Goal: Contribute content

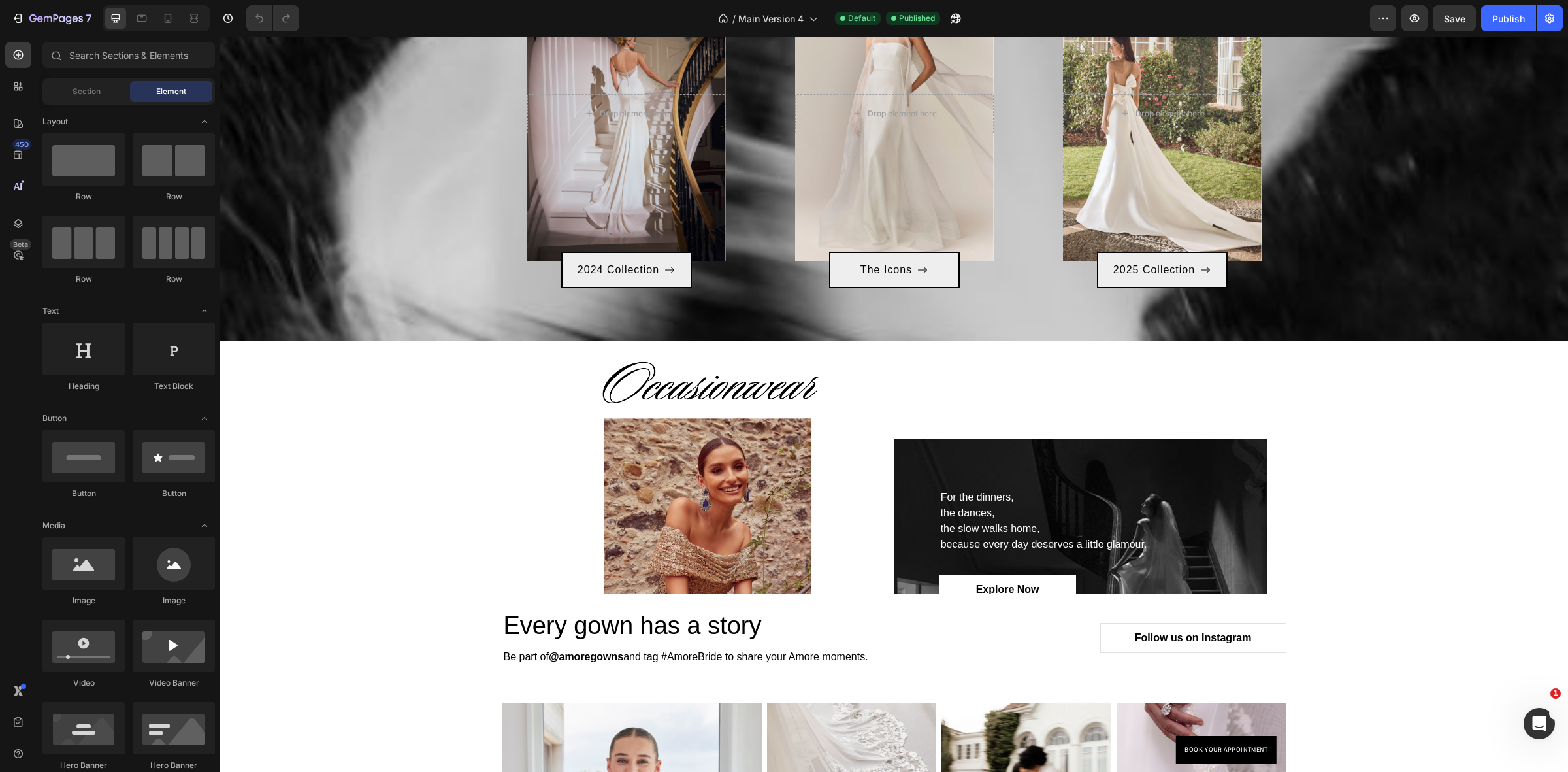
scroll to position [3048, 0]
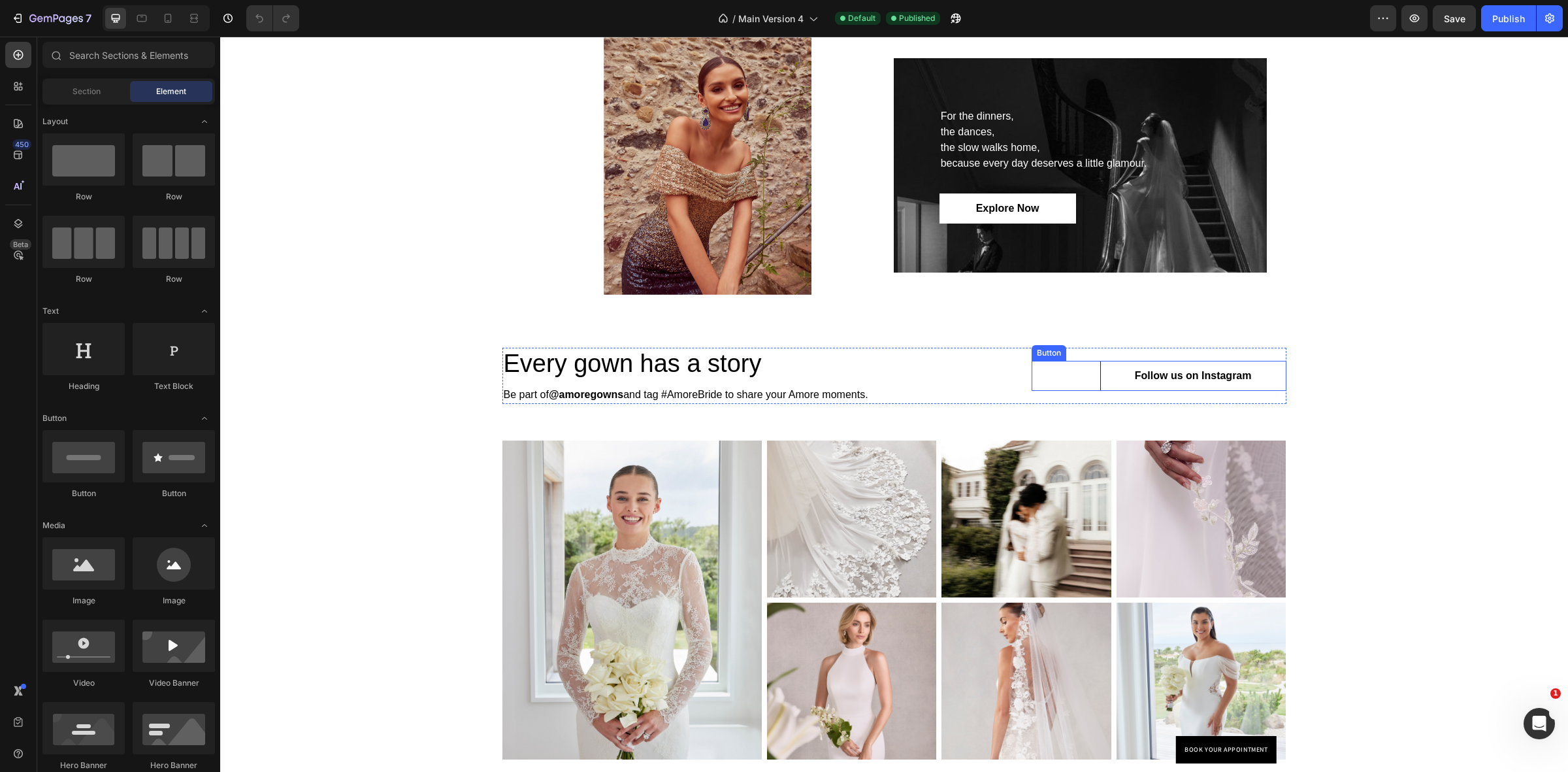
click at [1265, 379] on link "Follow us on Instagram" at bounding box center [1194, 375] width 187 height 30
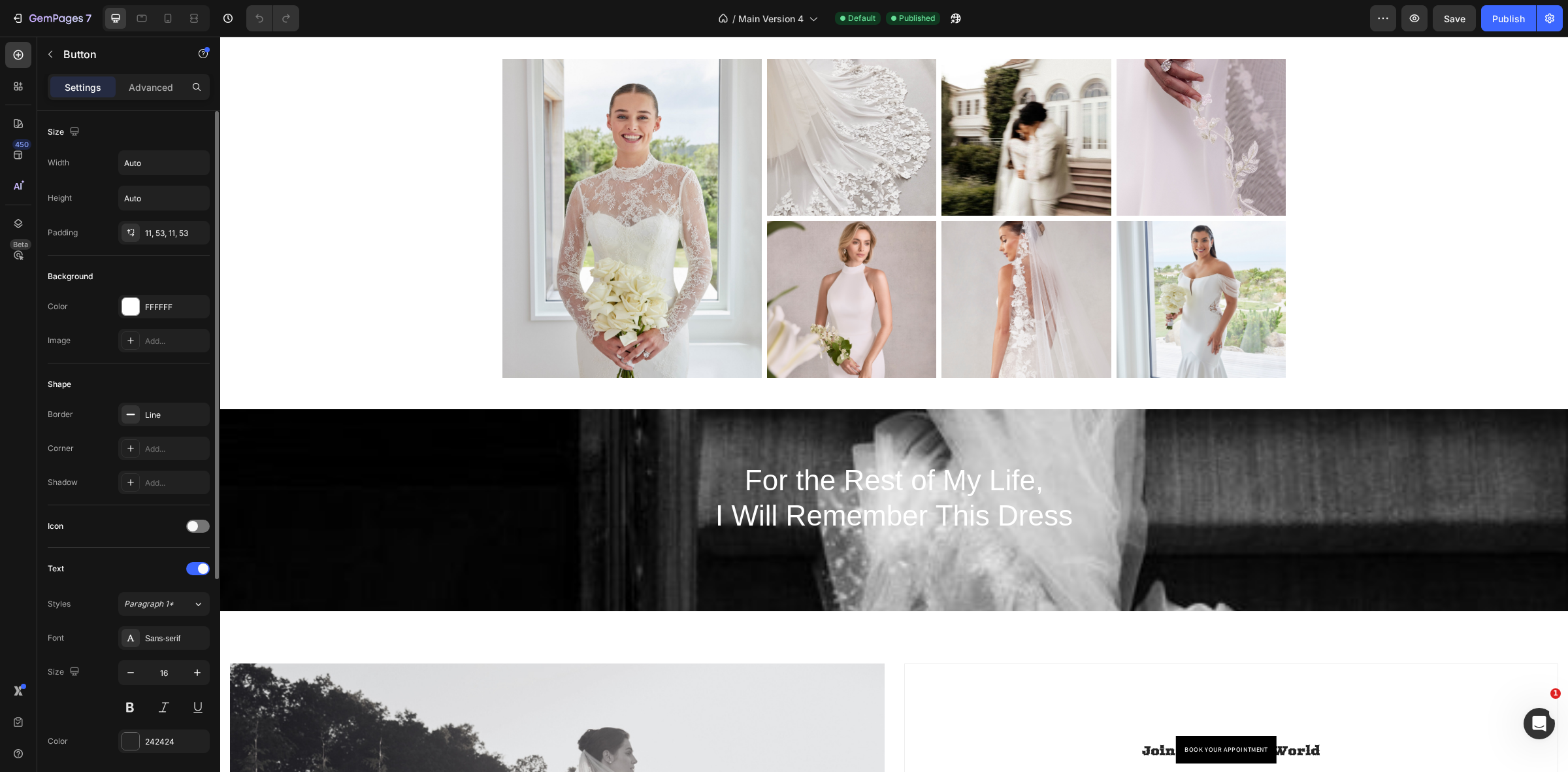
scroll to position [309, 0]
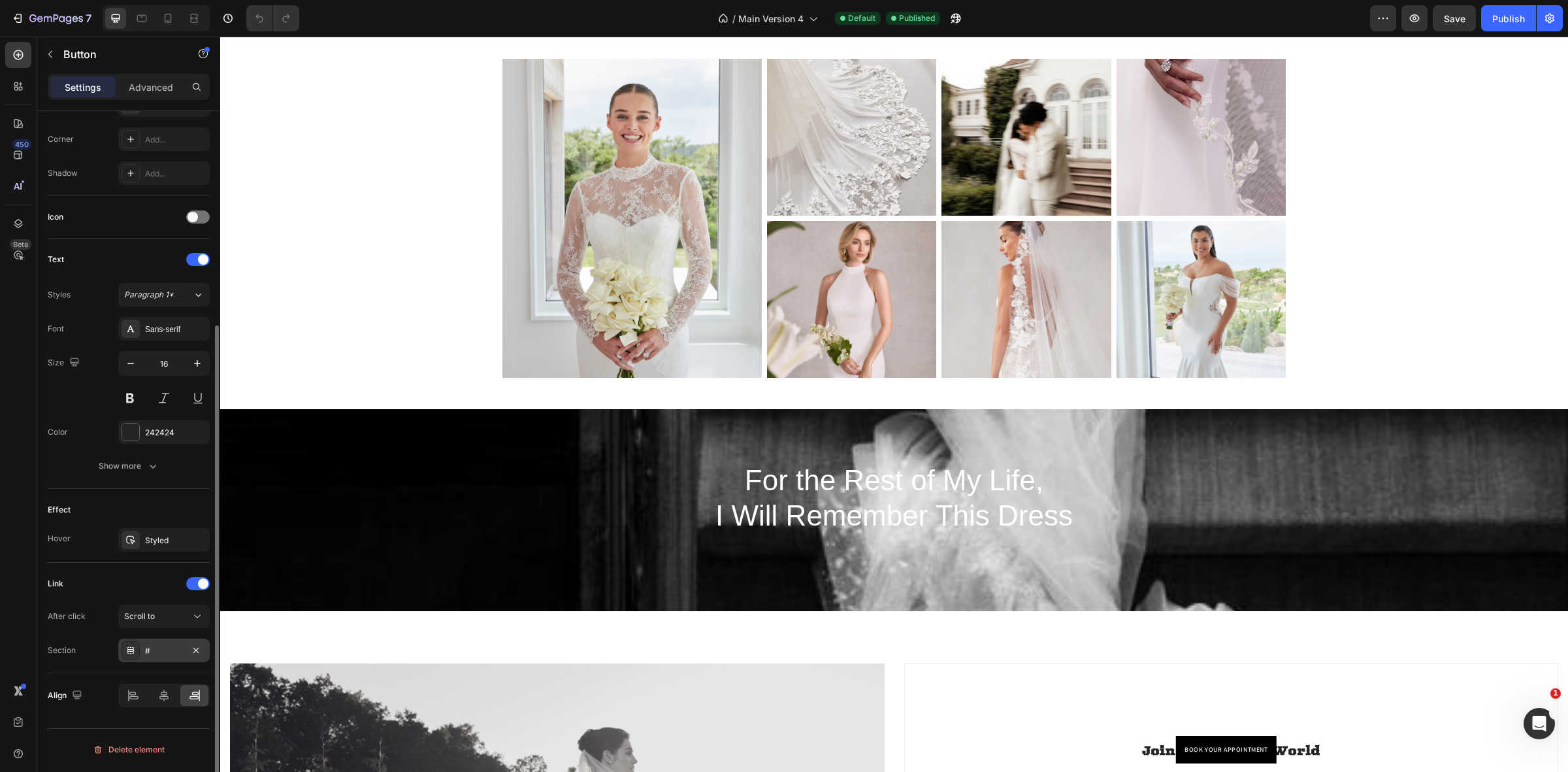
click at [151, 648] on div "#" at bounding box center [164, 650] width 38 height 12
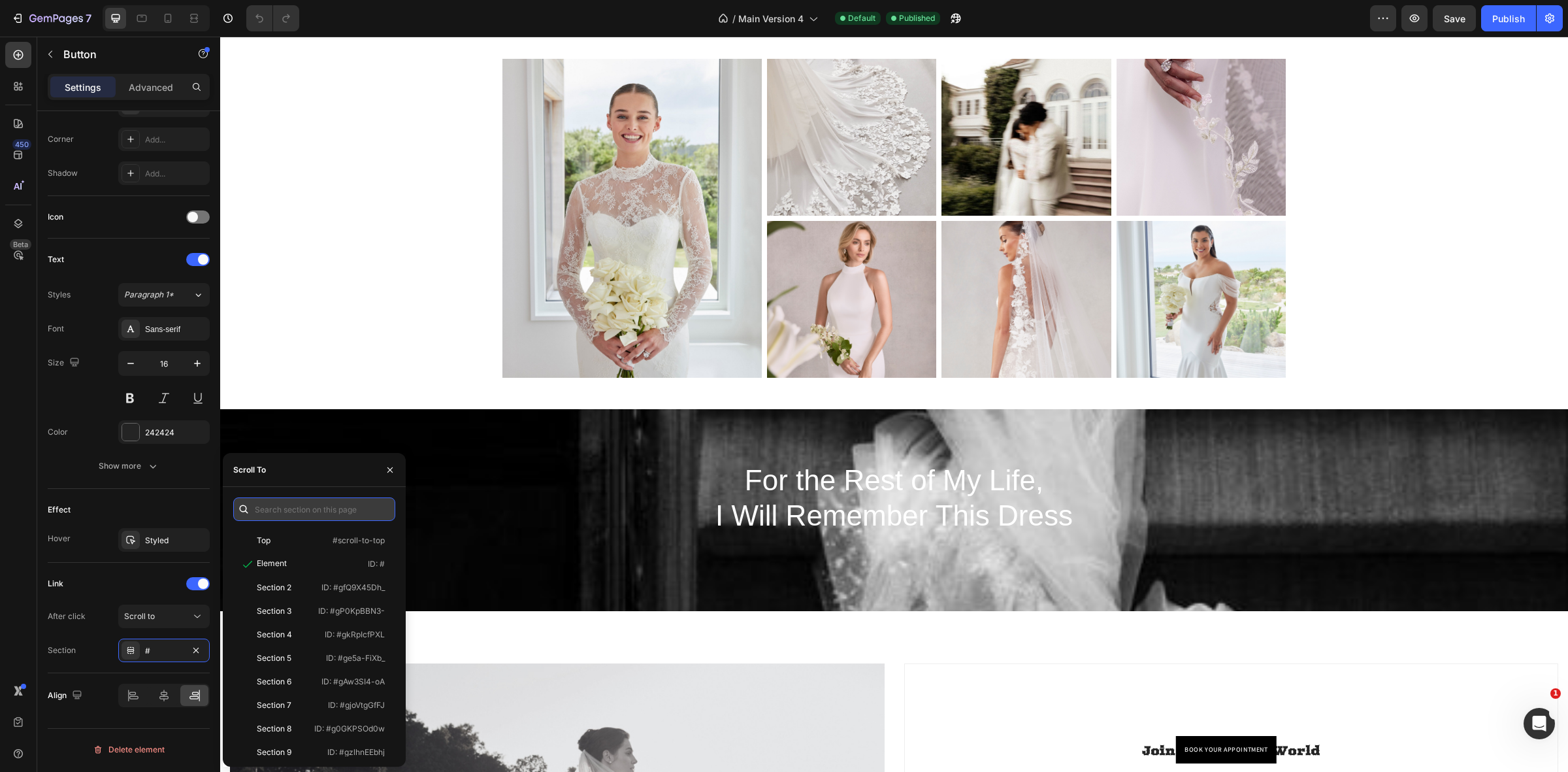
click at [289, 505] on input "text" at bounding box center [313, 509] width 162 height 24
paste input "[URL][DOMAIN_NAME]"
type input "[URL][DOMAIN_NAME]"
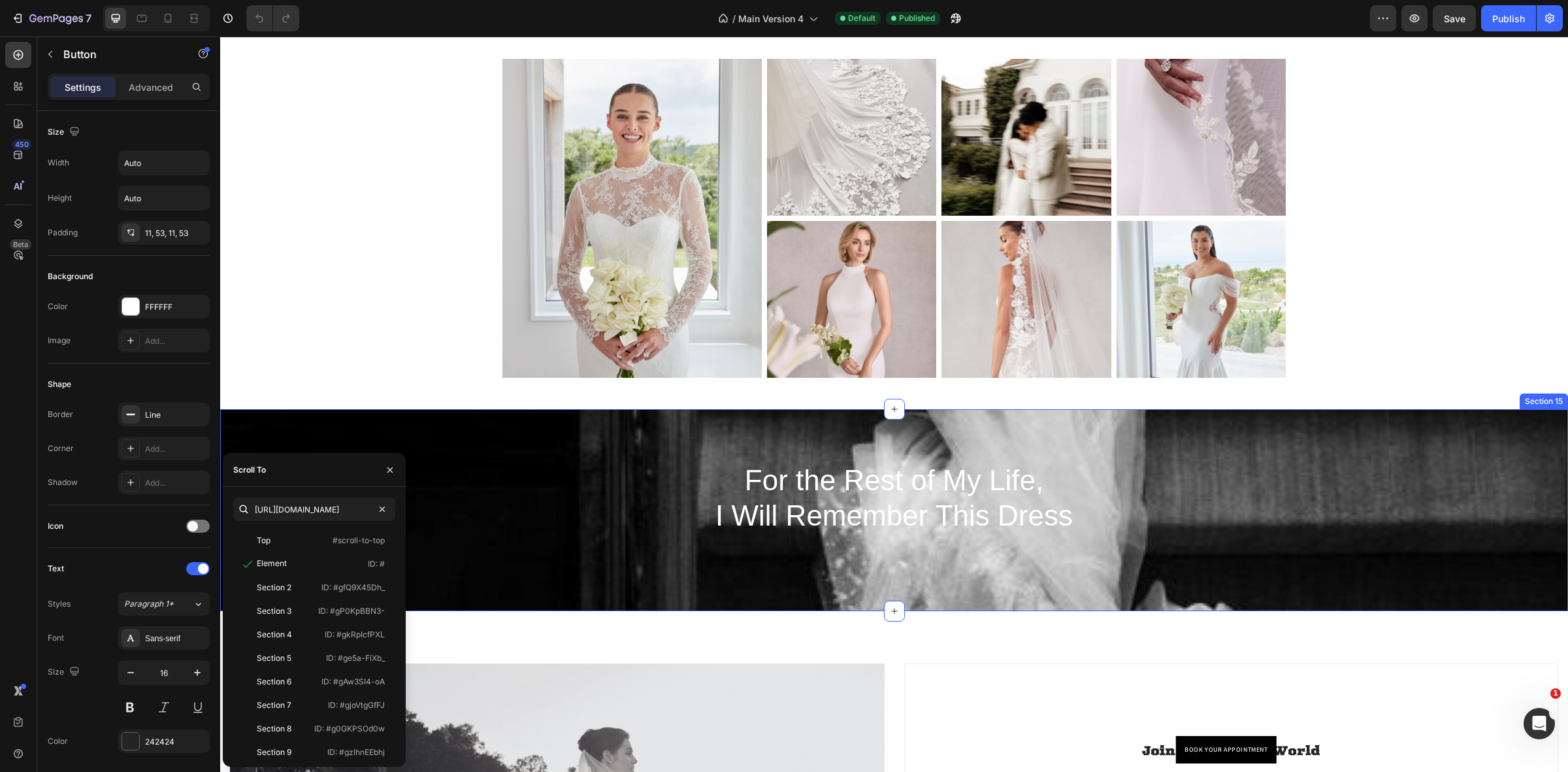
click at [423, 518] on div "For the Rest of My Life, I Will Remember This Dress Heading Row" at bounding box center [894, 498] width 1348 height 73
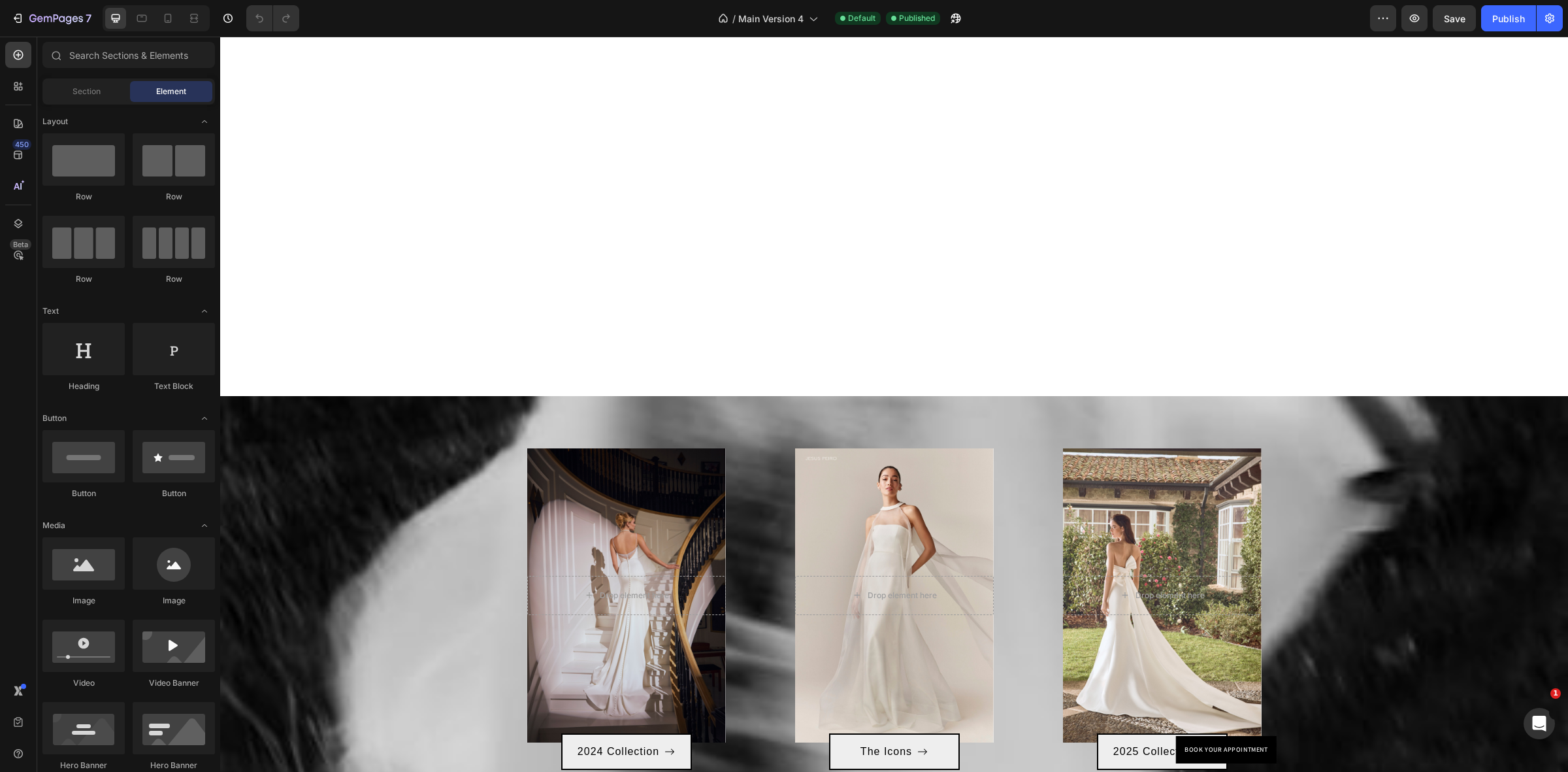
scroll to position [2948, 0]
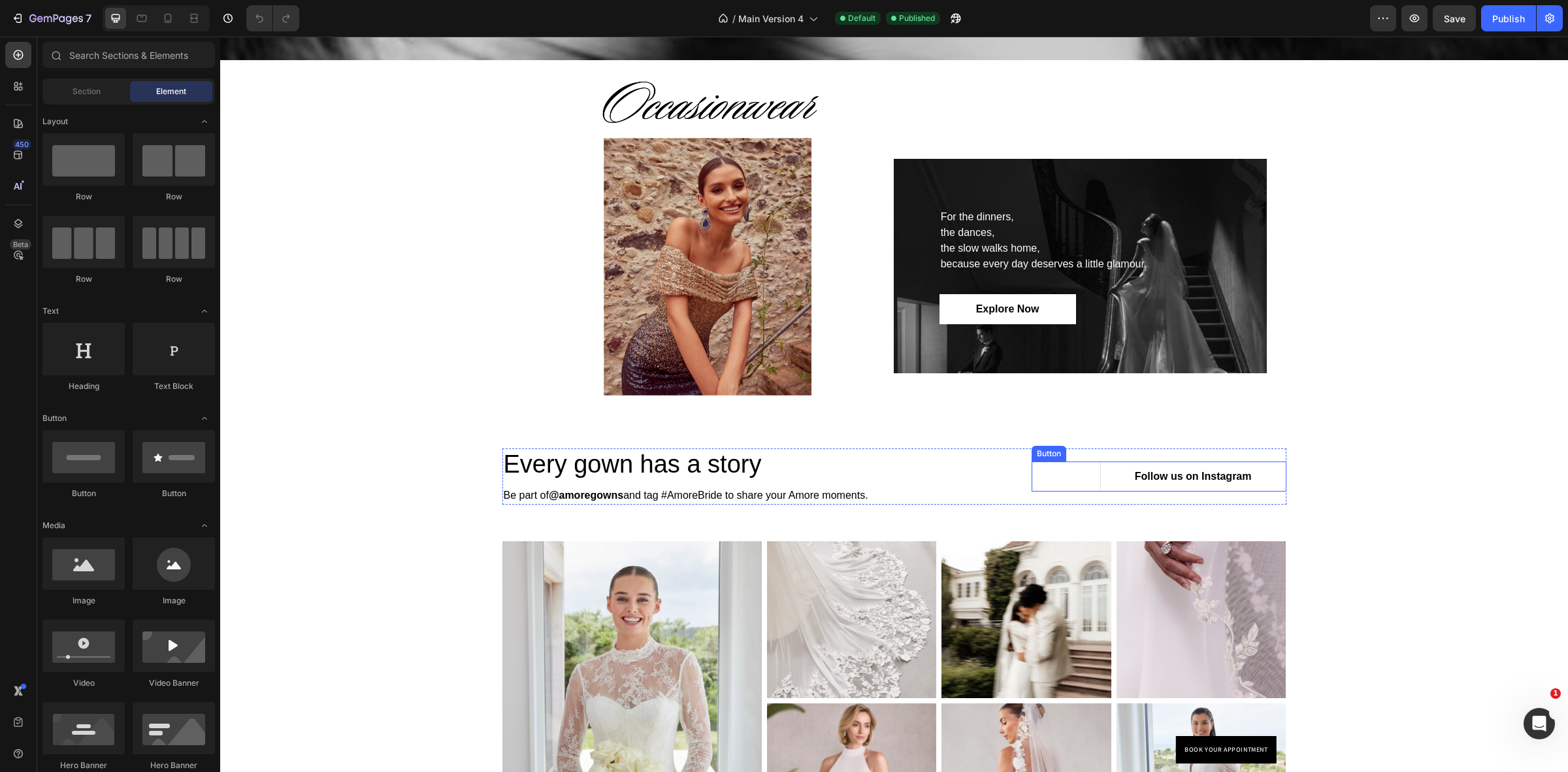
click at [1272, 362] on div "Image For the dinners, the dances, the slow walks home, because every day deser…" at bounding box center [894, 246] width 1348 height 372
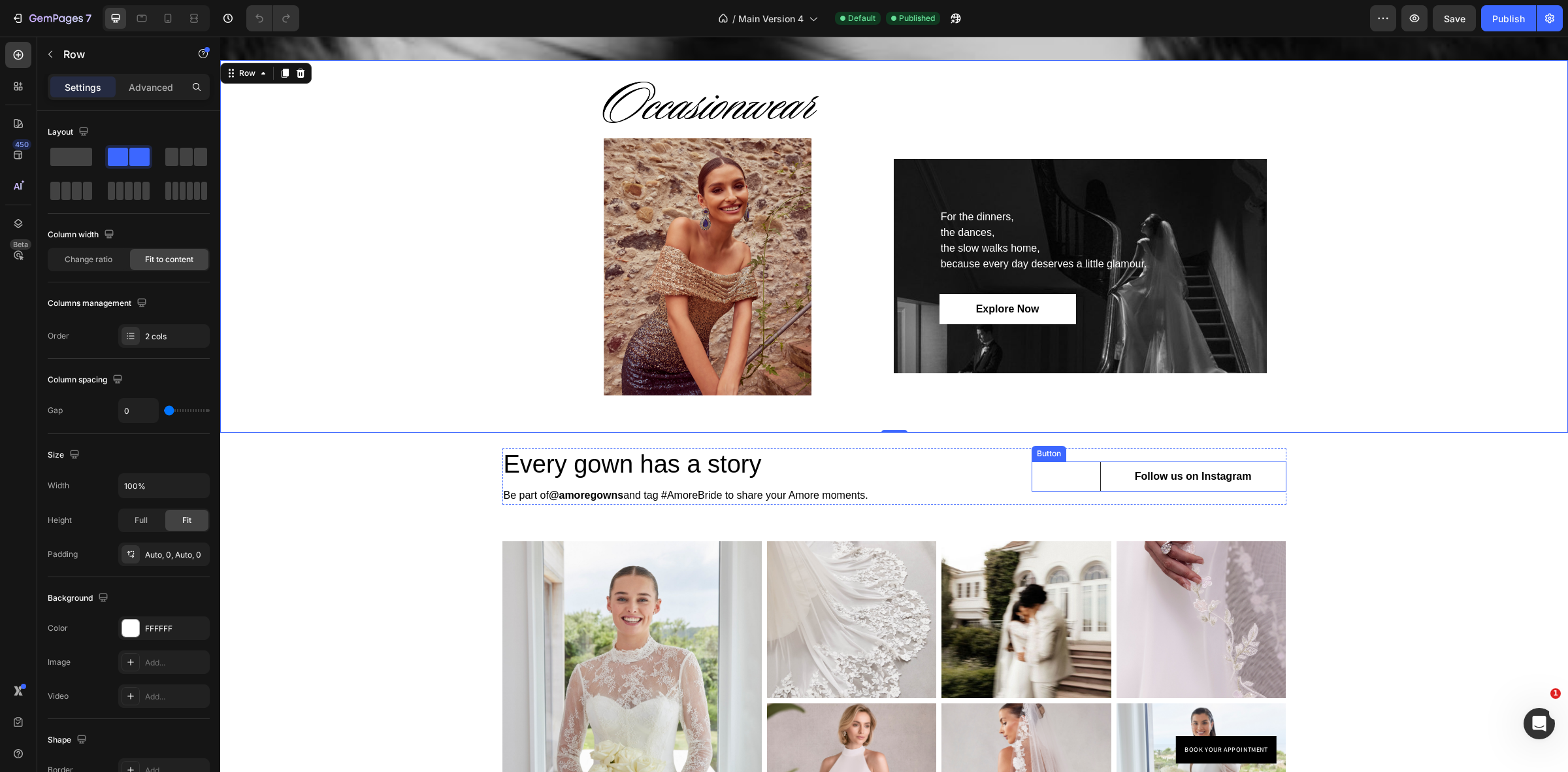
click at [1264, 479] on link "Follow us on Instagram" at bounding box center [1194, 476] width 187 height 30
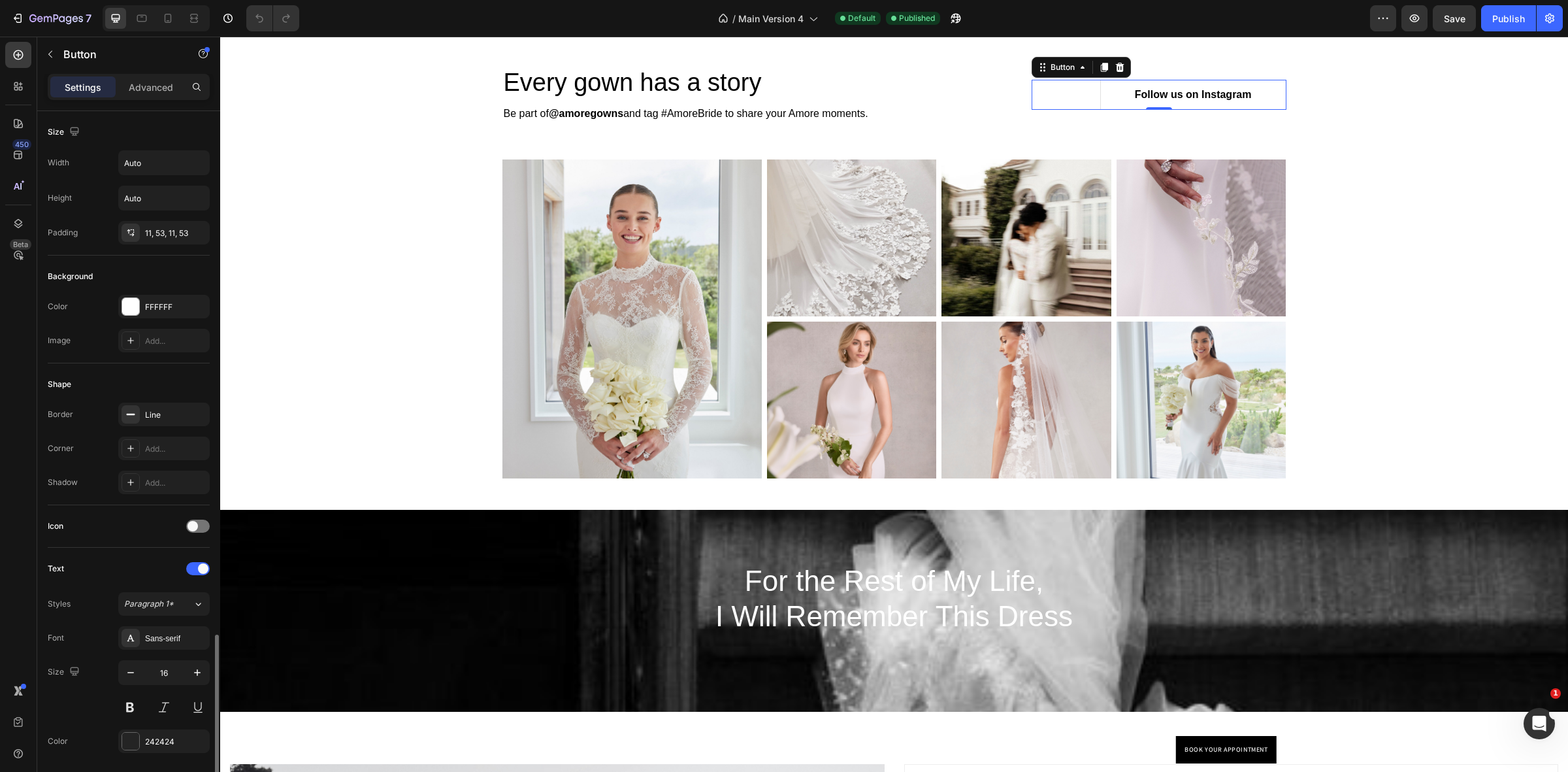
scroll to position [309, 0]
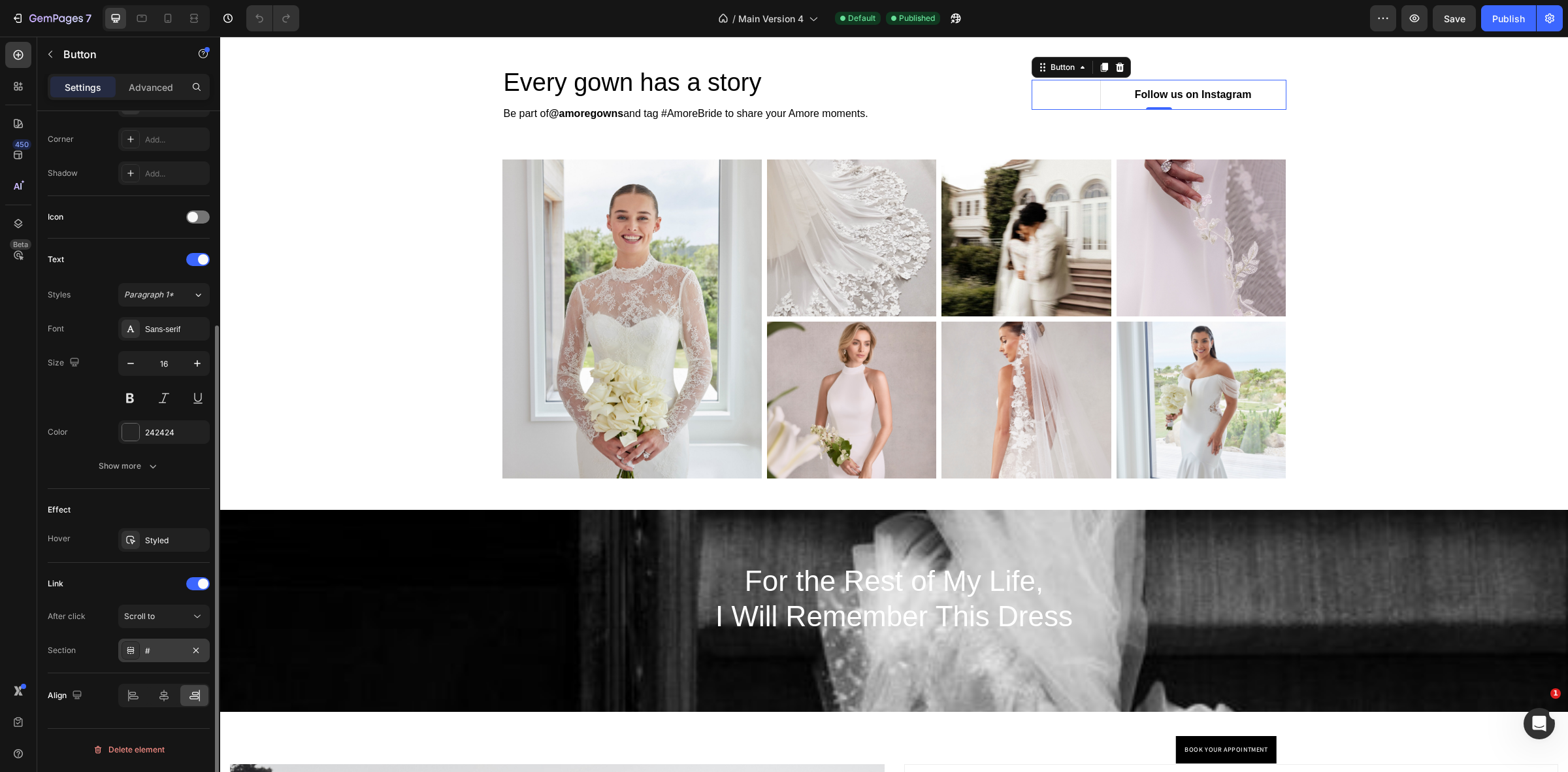
click at [151, 644] on div "#" at bounding box center [163, 650] width 91 height 24
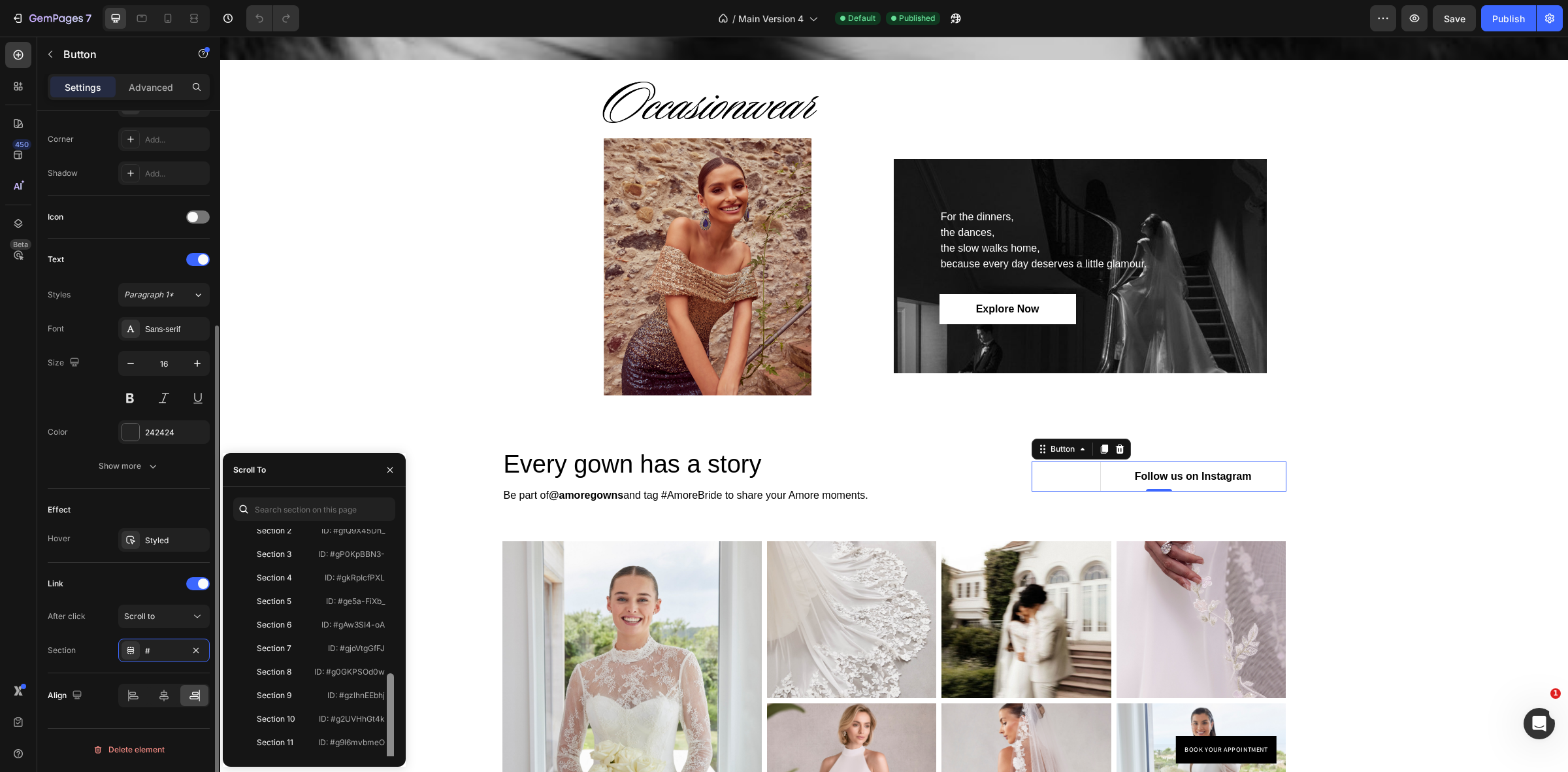
scroll to position [33, 0]
drag, startPoint x: 392, startPoint y: 590, endPoint x: 67, endPoint y: 609, distance: 325.6
click at [67, 609] on div "450 Beta Sections(18) Elements(83) Section Element Hero Section Product Detail …" at bounding box center [110, 404] width 220 height 735
click at [130, 651] on icon at bounding box center [131, 649] width 11 height 11
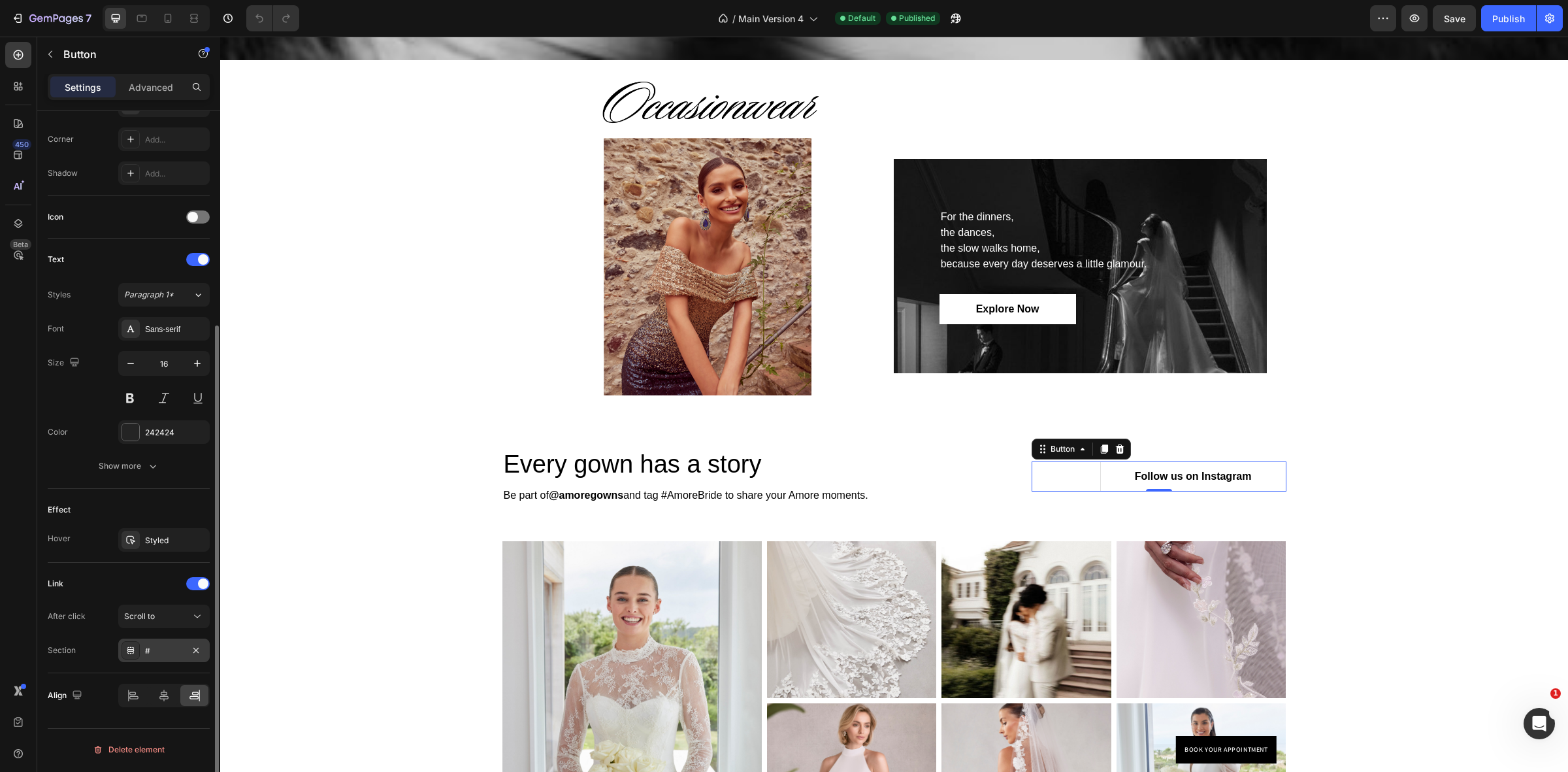
click at [130, 651] on icon at bounding box center [131, 649] width 11 height 11
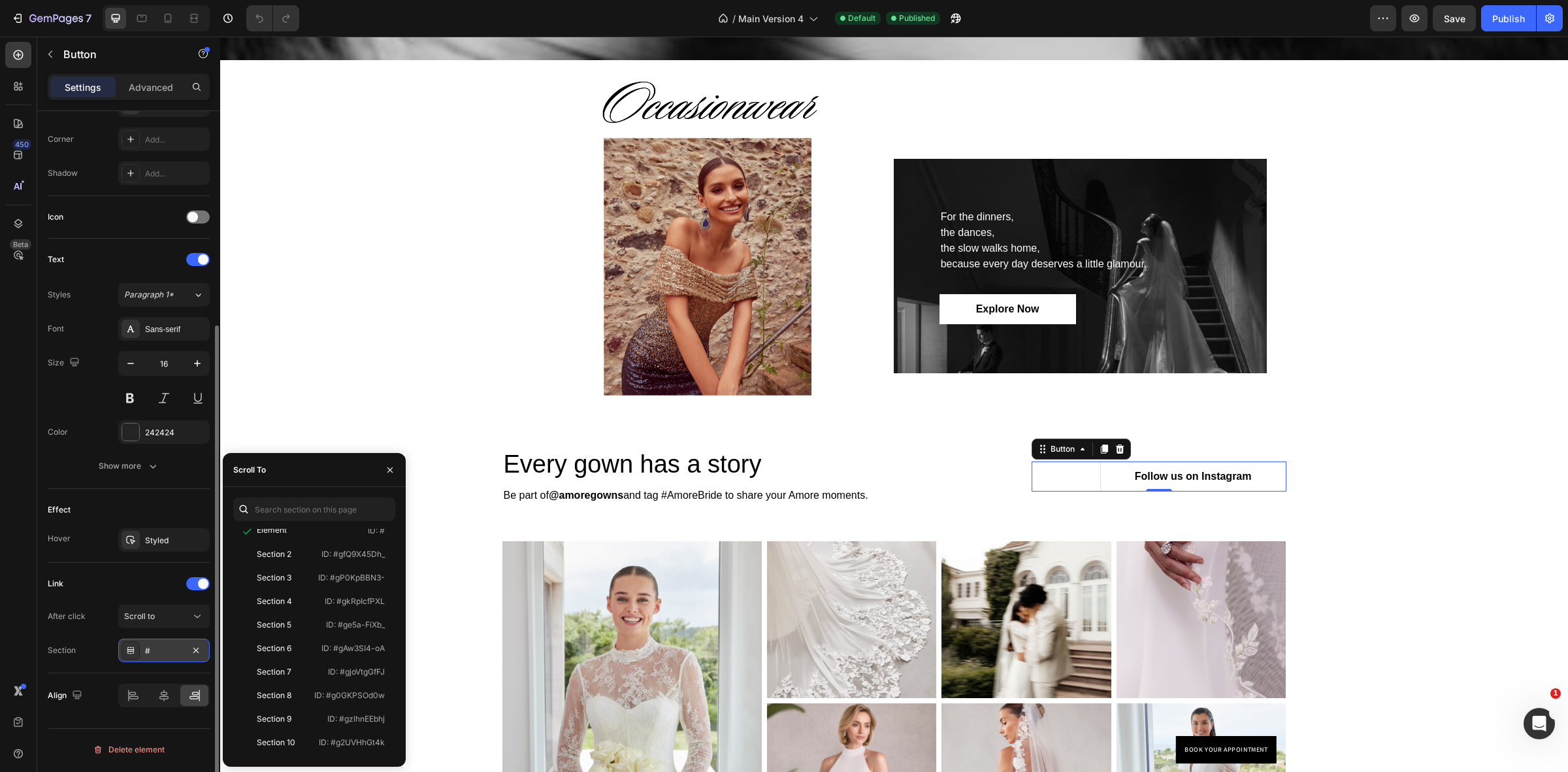
click at [165, 645] on div "#" at bounding box center [164, 650] width 38 height 12
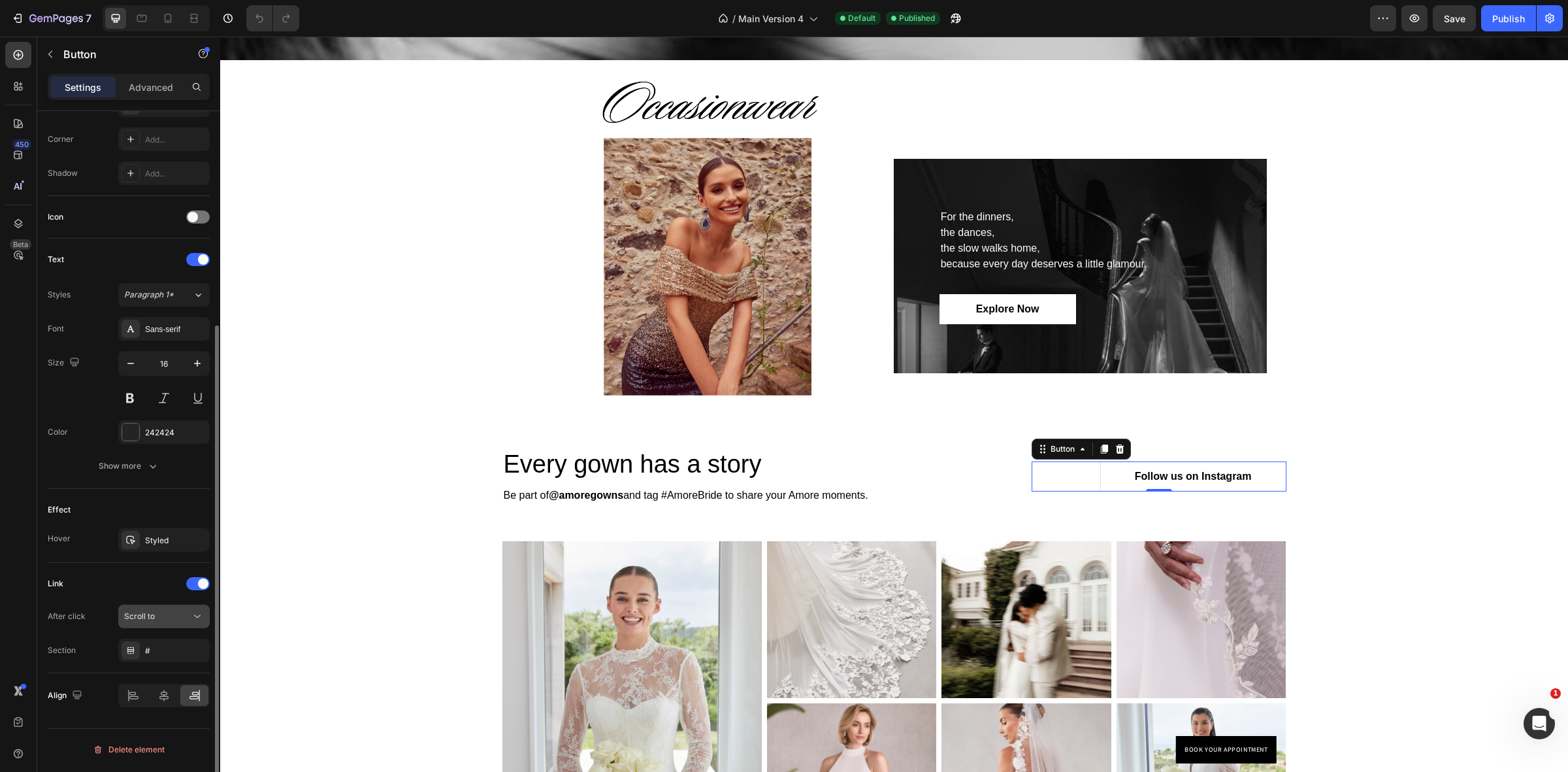
click at [193, 612] on icon at bounding box center [196, 616] width 13 height 13
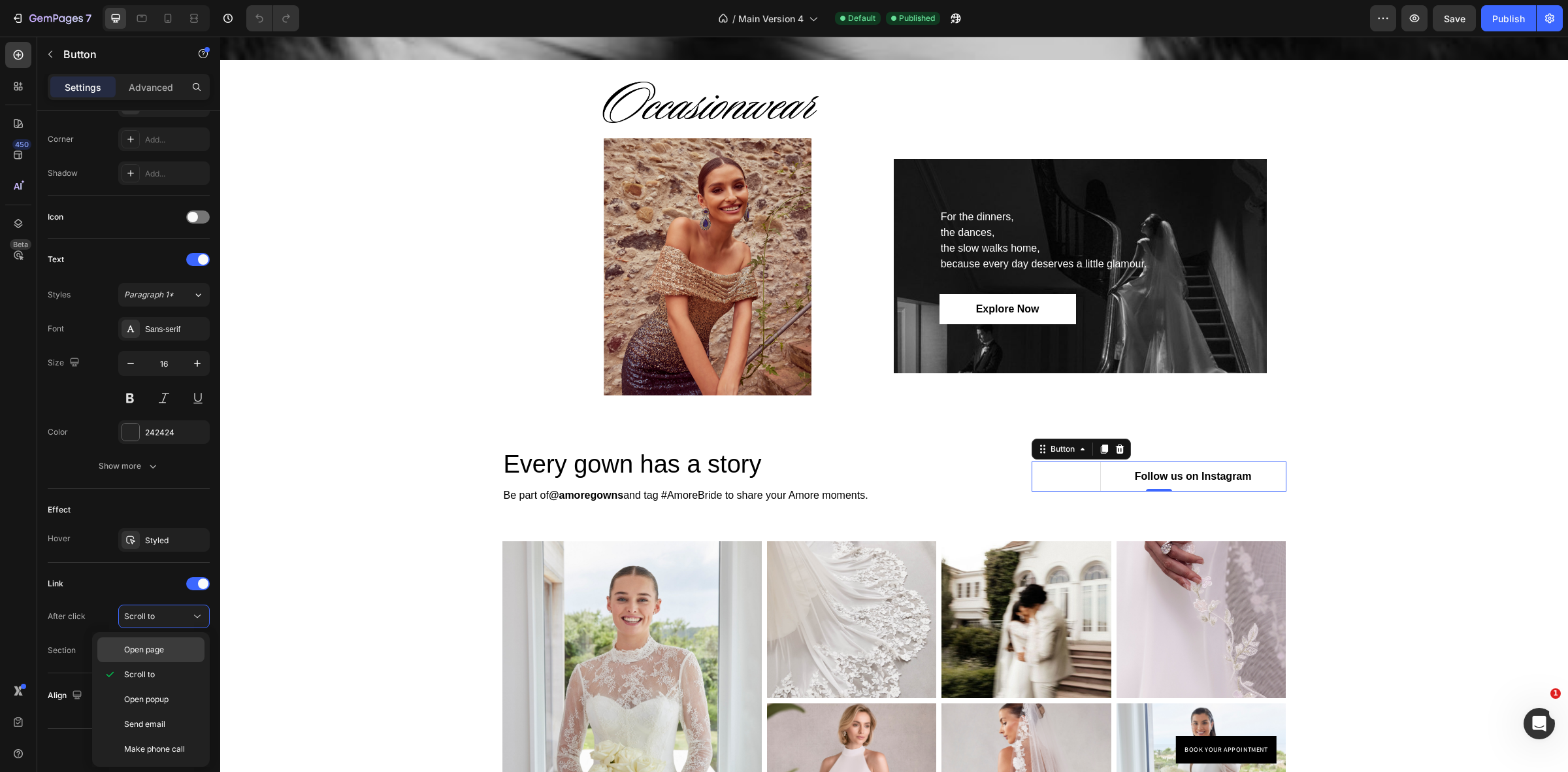
click at [149, 650] on span "Open page" at bounding box center [143, 649] width 40 height 12
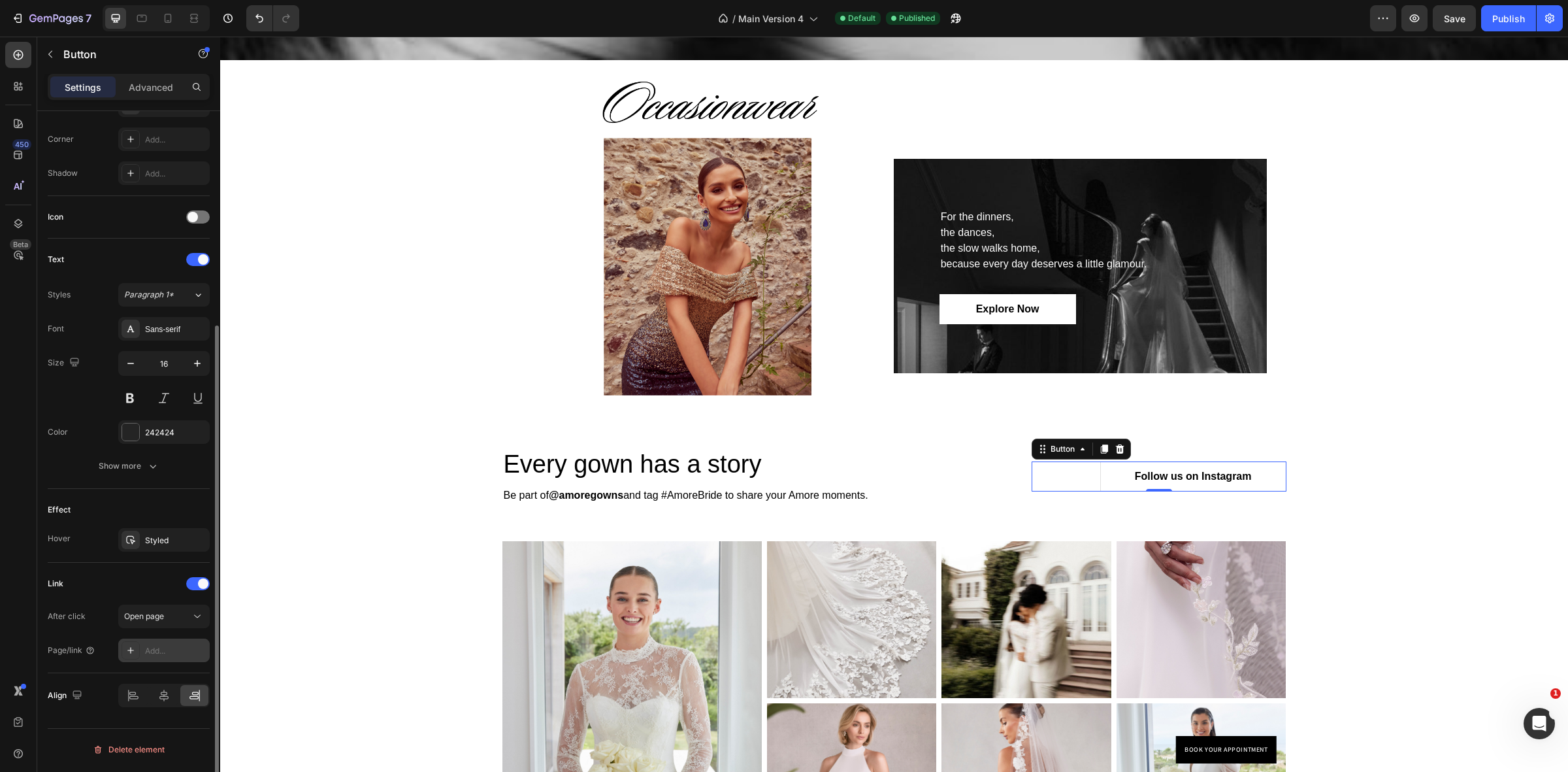
click at [147, 648] on div "Add..." at bounding box center [176, 650] width 62 height 12
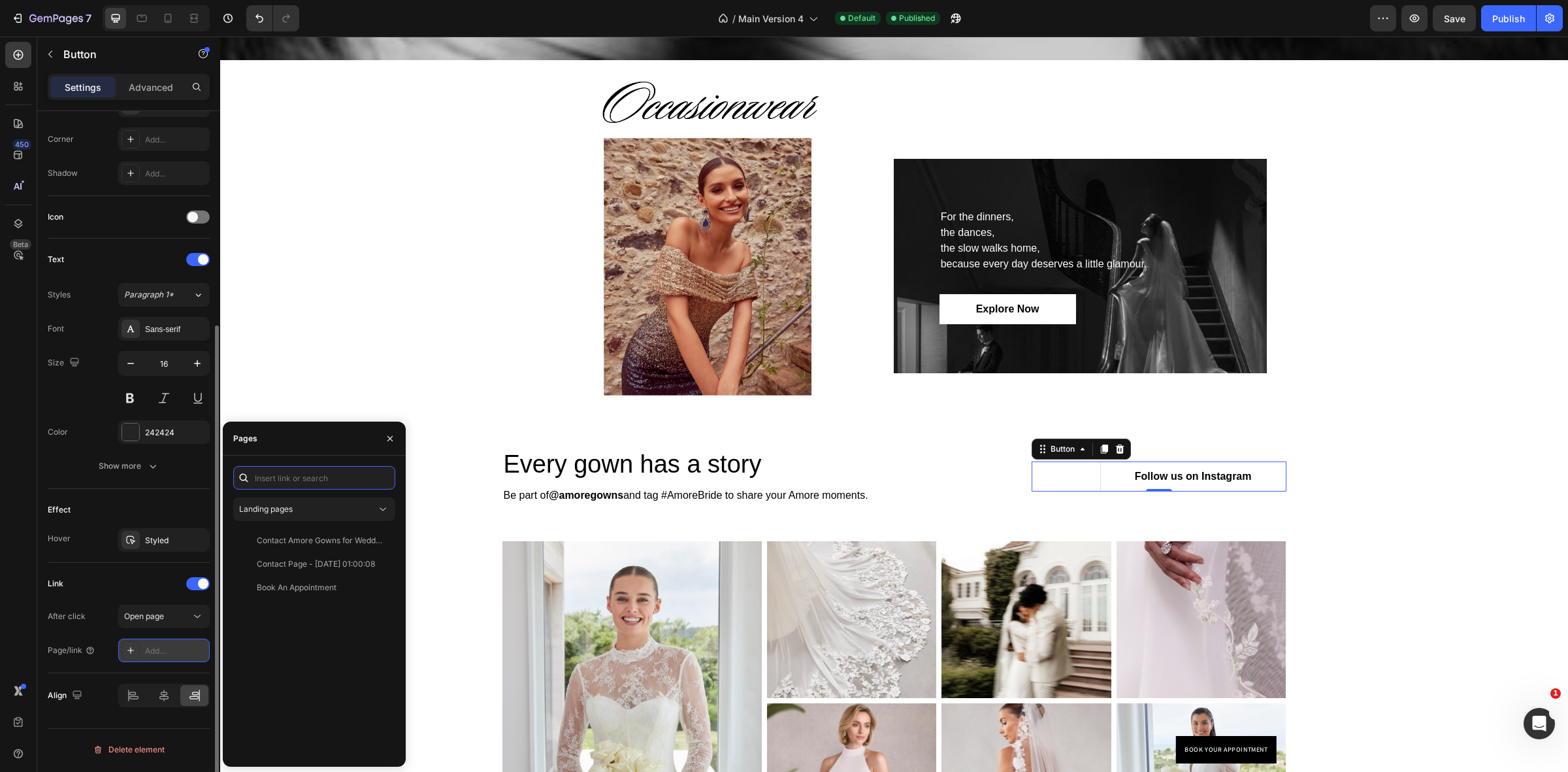
scroll to position [0, 0]
paste input "[URL][DOMAIN_NAME]"
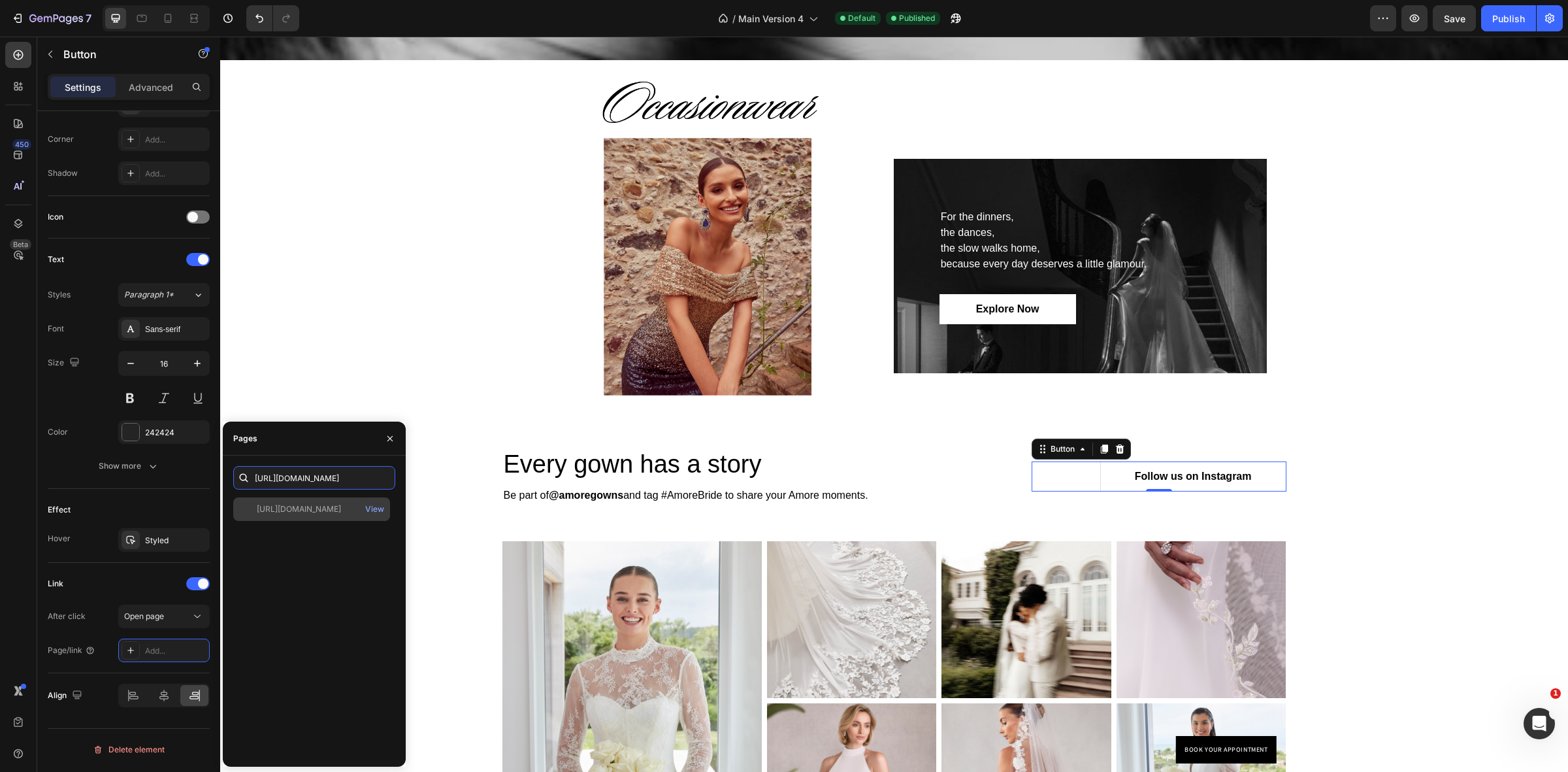
type input "[URL][DOMAIN_NAME]"
click at [328, 498] on div "https://www.instagram.com/amoregownsofficial/ View" at bounding box center [311, 509] width 157 height 24
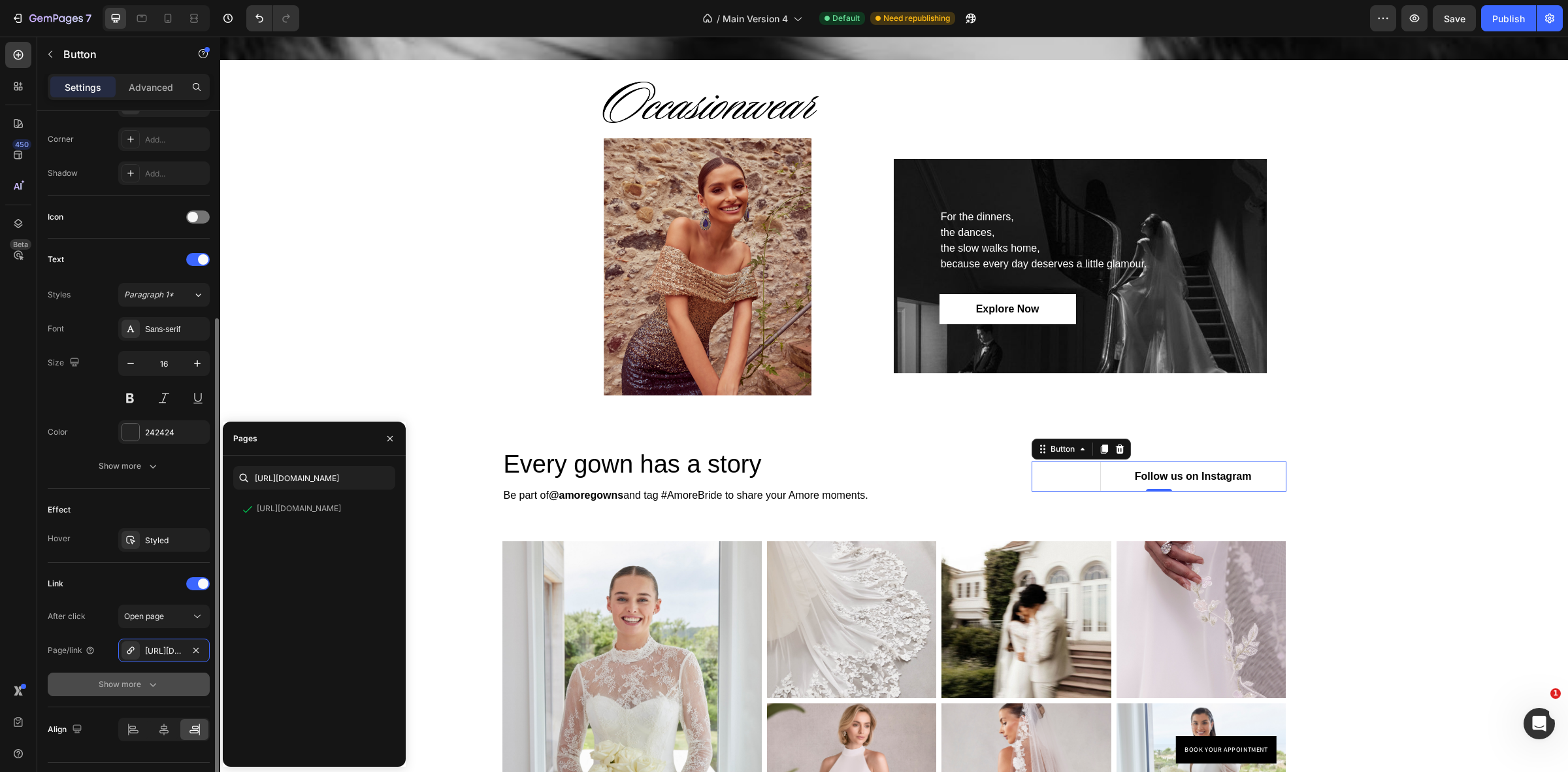
click at [143, 688] on div "Show more" at bounding box center [129, 684] width 61 height 13
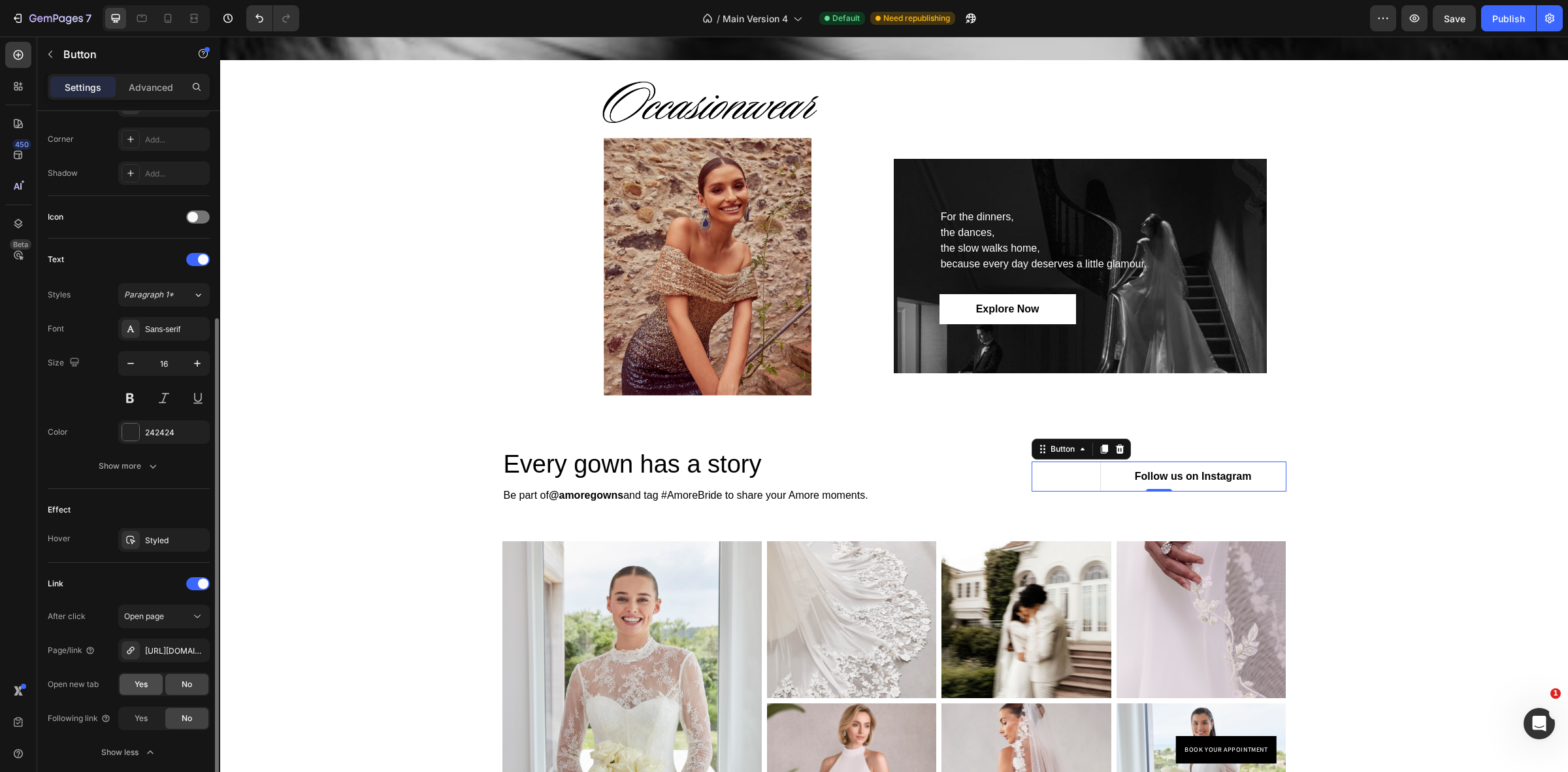
click at [144, 684] on span "Yes" at bounding box center [140, 684] width 13 height 12
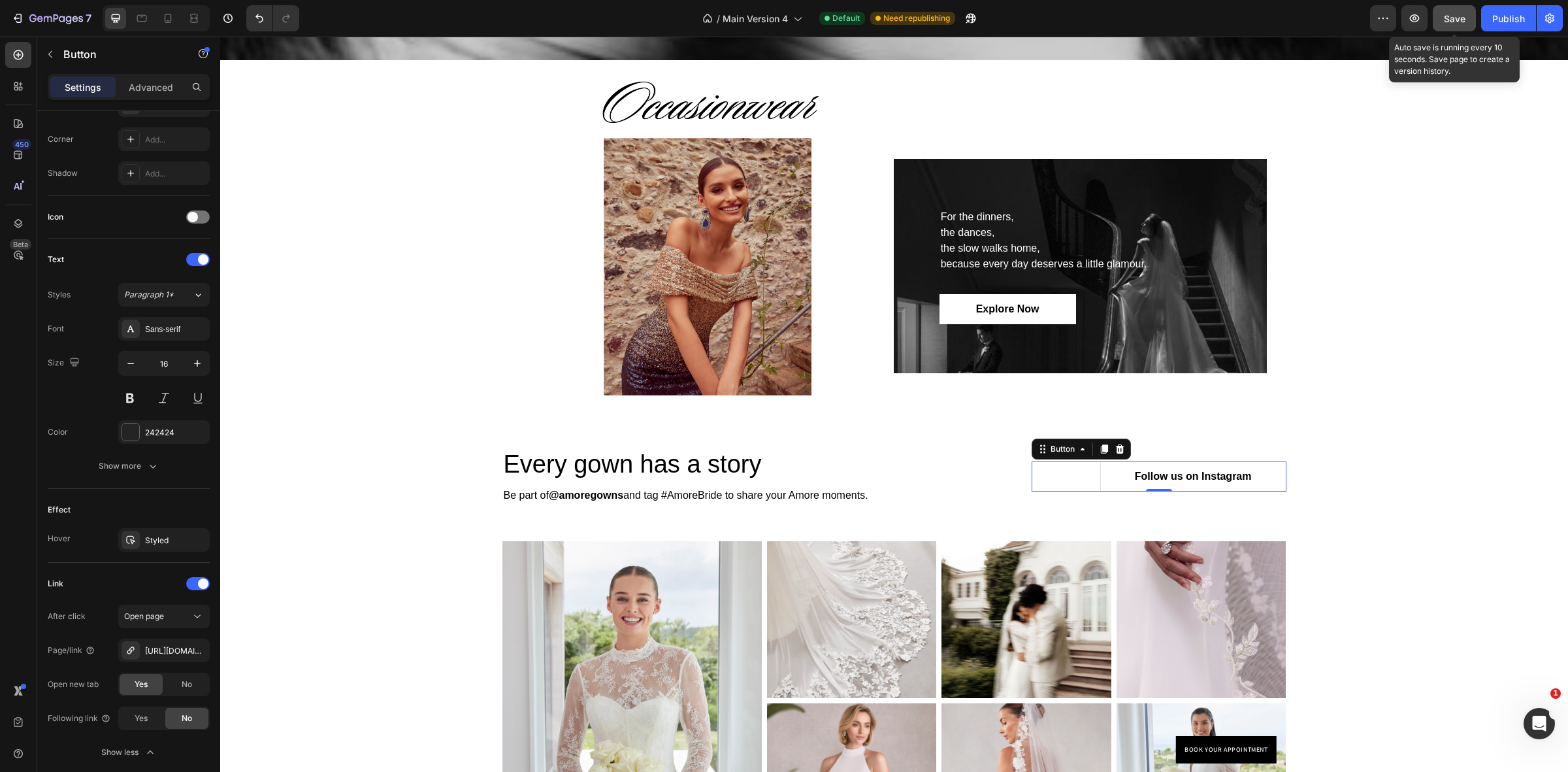
click at [1459, 20] on span "Save" at bounding box center [1455, 18] width 22 height 11
click at [147, 717] on span "Yes" at bounding box center [140, 718] width 13 height 12
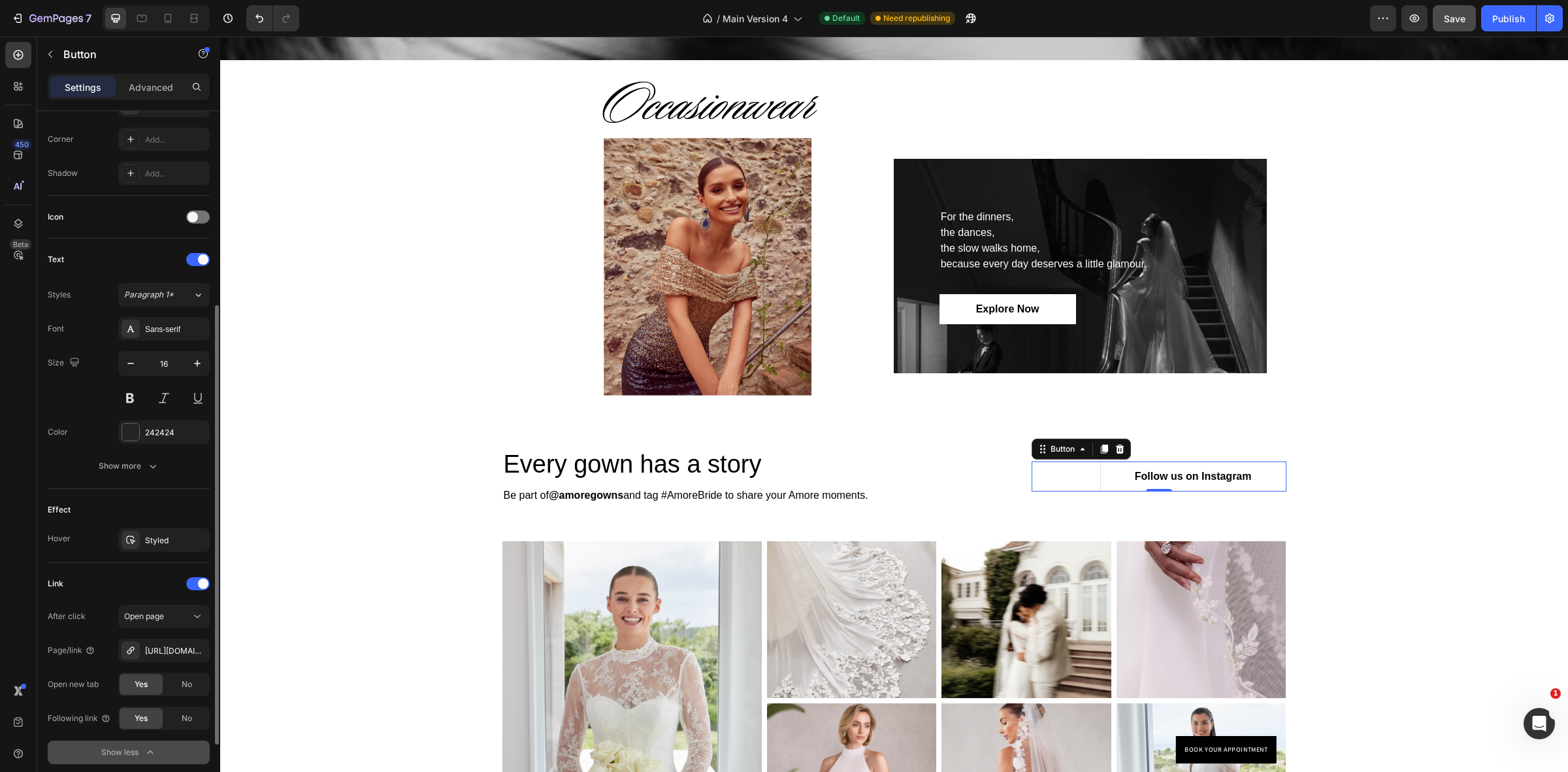
click at [148, 753] on icon "button" at bounding box center [150, 751] width 6 height 3
click at [150, 684] on icon "button" at bounding box center [152, 684] width 13 height 13
click at [1456, 22] on span "Save" at bounding box center [1455, 18] width 22 height 11
click at [1509, 12] on div "Publish" at bounding box center [1508, 19] width 32 height 14
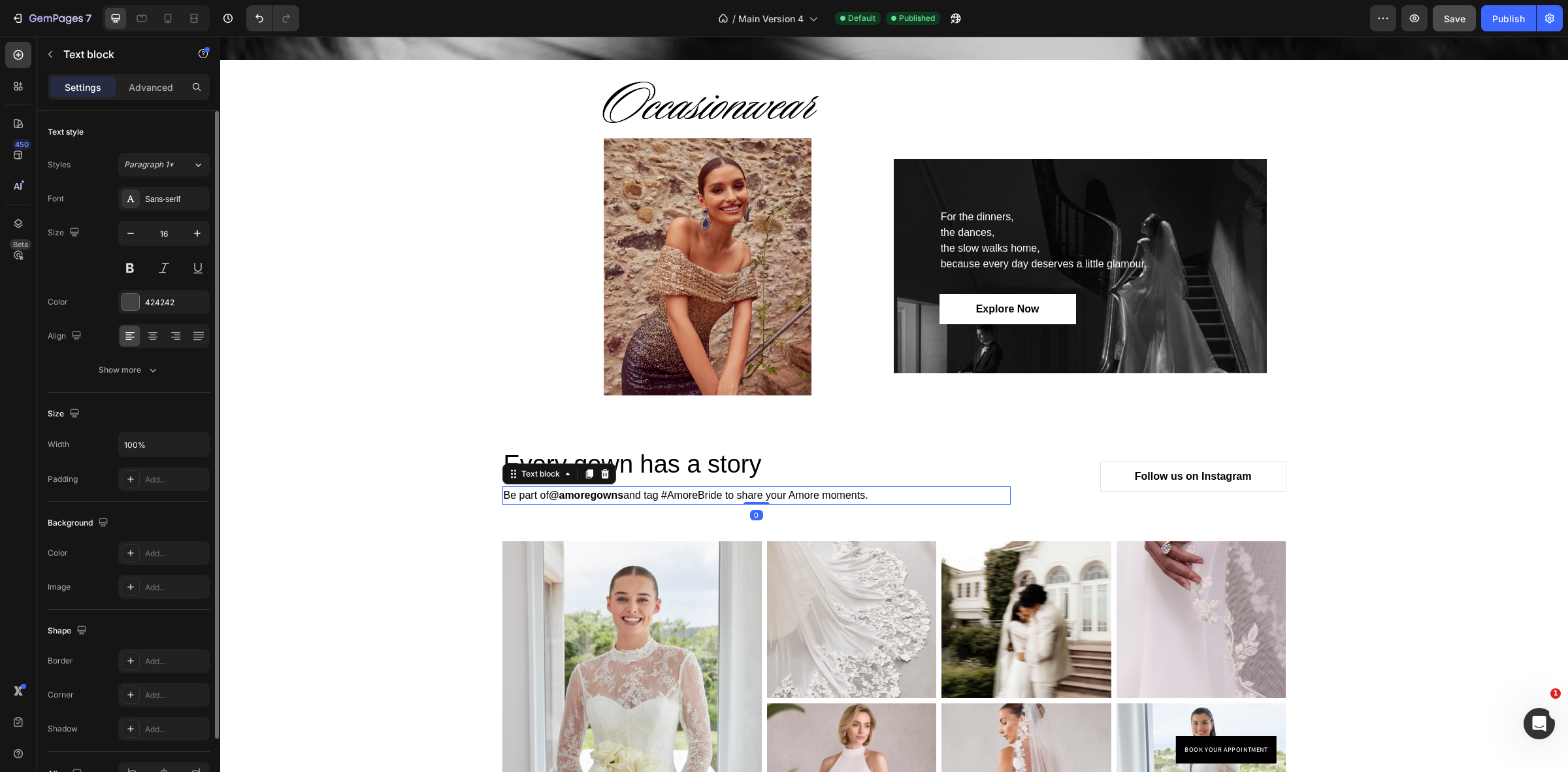
click at [621, 494] on span "Be part of @amoregowns and tag #AmoreBride to share your Amore moments." at bounding box center [686, 494] width 364 height 11
click at [623, 495] on span "Be part of @amoregowns and tag #AmoreBride to share your Amore moments." at bounding box center [686, 494] width 364 height 11
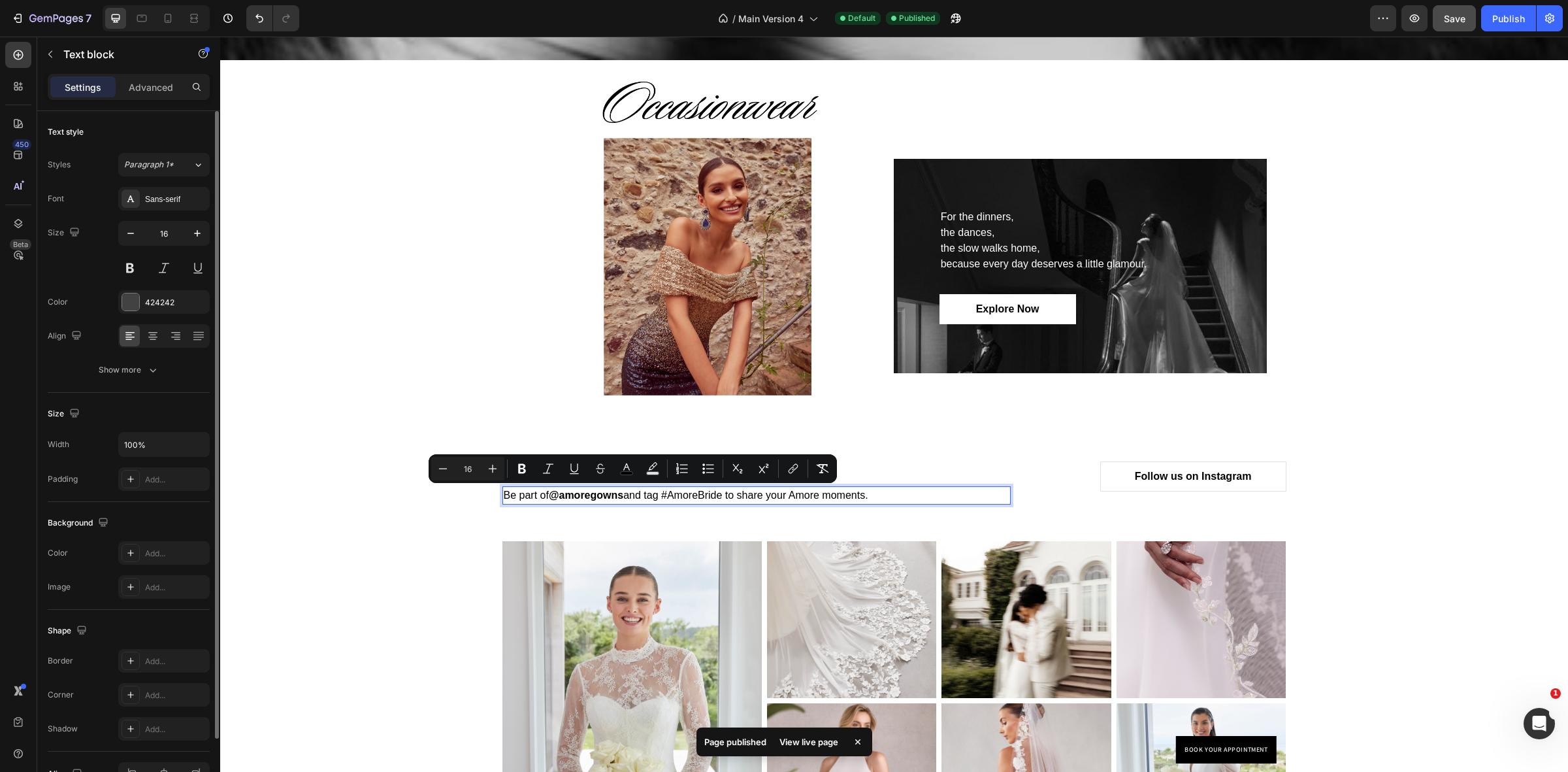
click at [618, 494] on strong "@amoregowns" at bounding box center [587, 494] width 75 height 11
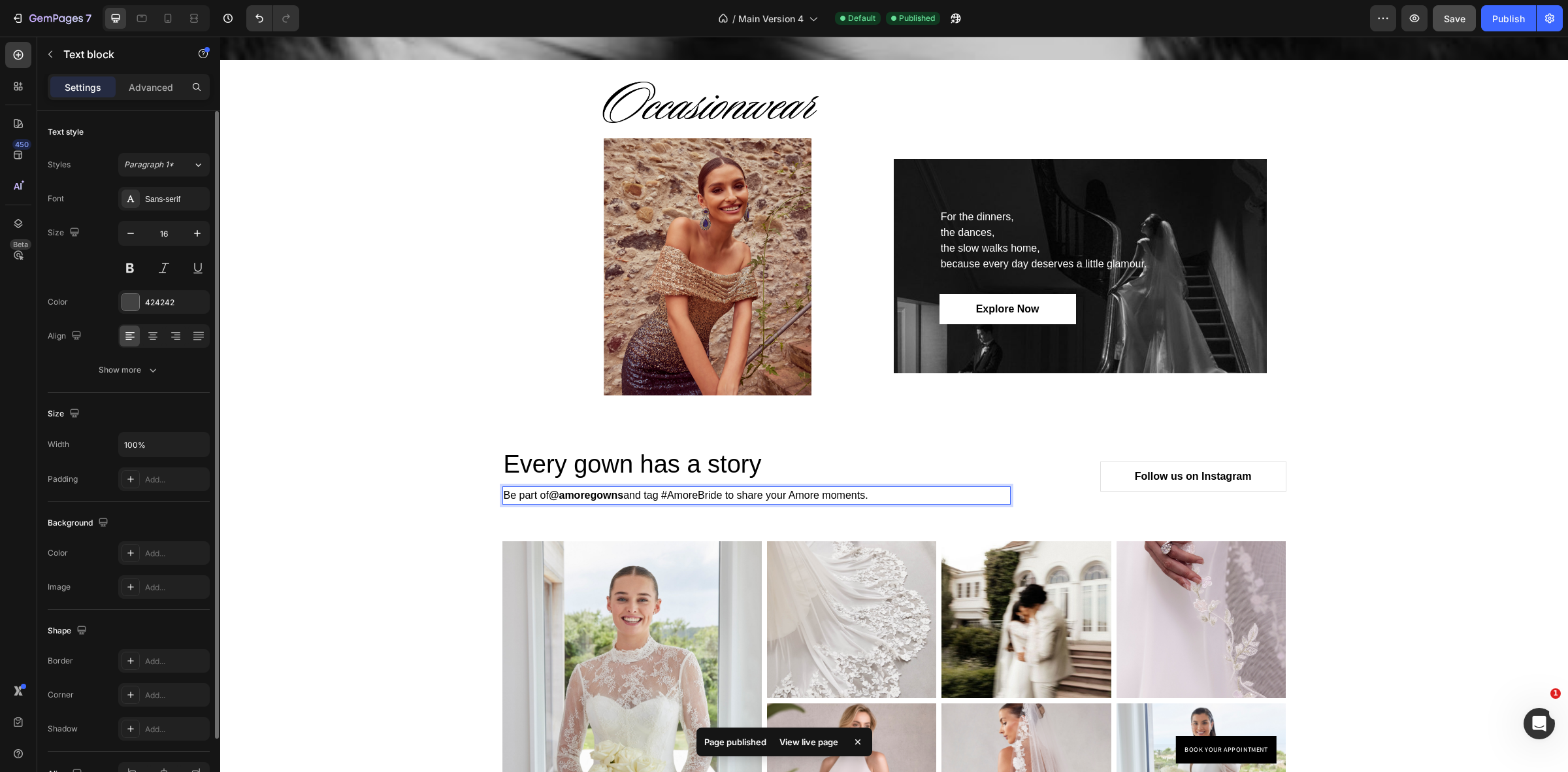
click at [622, 496] on span "Be part of @amoregowns and tag #AmoreBride to share your Amore moments." at bounding box center [686, 494] width 364 height 11
click at [618, 496] on strong "@amoregowns" at bounding box center [587, 494] width 75 height 11
click at [750, 495] on span "Be part of @amoregownsofficial and tag #AmoreBride to share your Amore moments." at bounding box center [703, 494] width 399 height 11
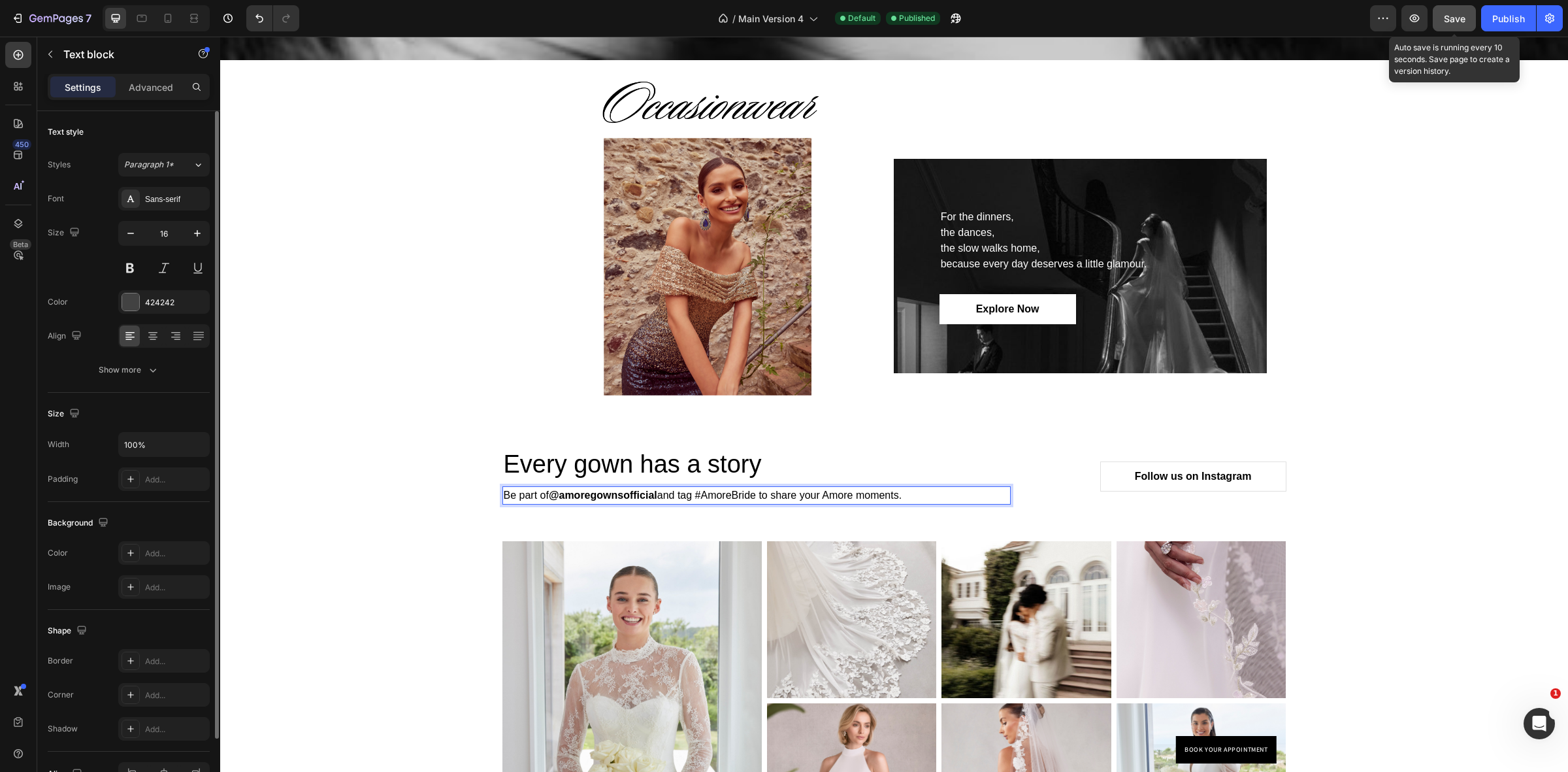
click at [1454, 17] on span "Save" at bounding box center [1455, 18] width 22 height 11
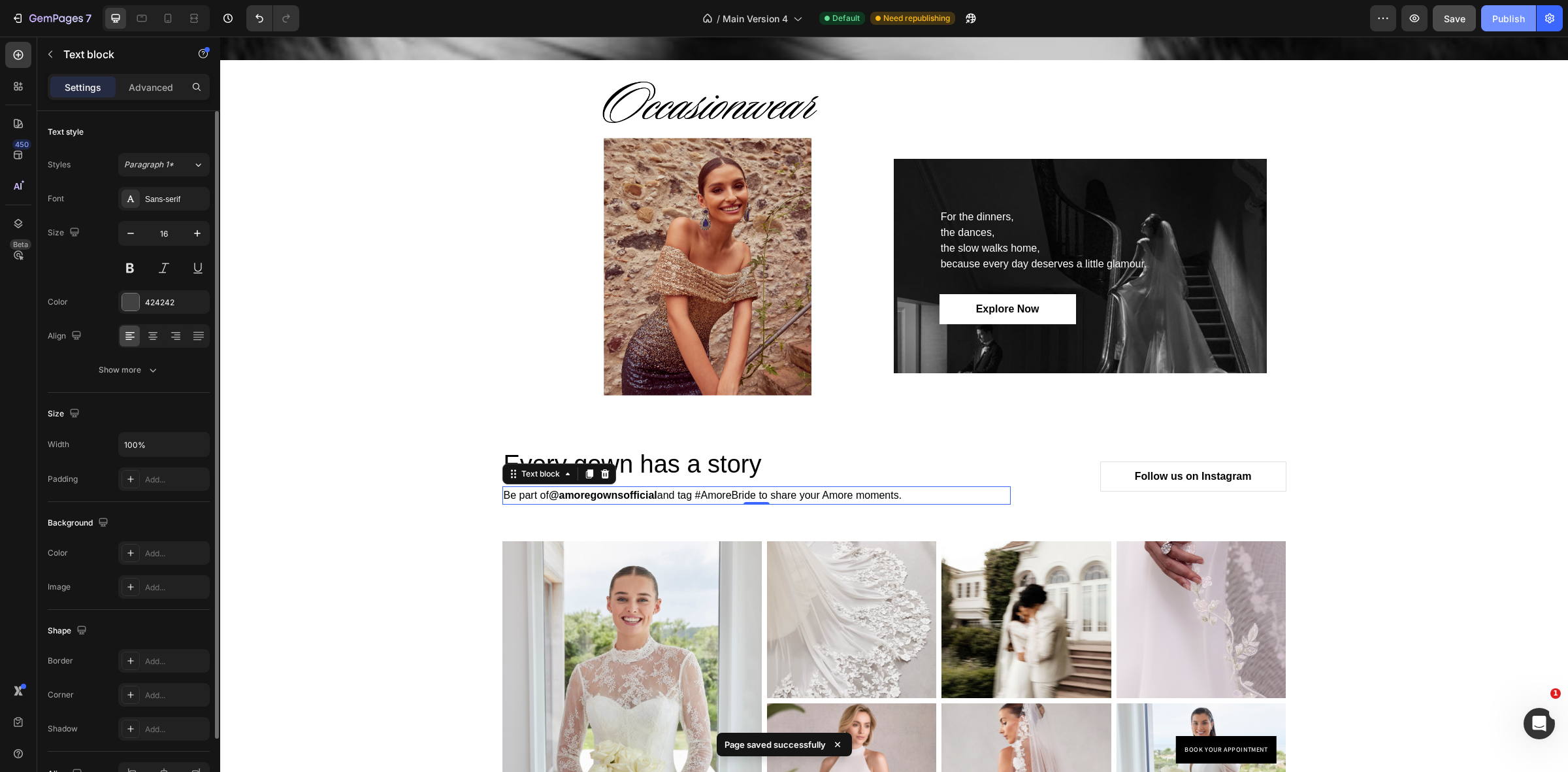
click at [1515, 13] on div "Publish" at bounding box center [1508, 19] width 32 height 14
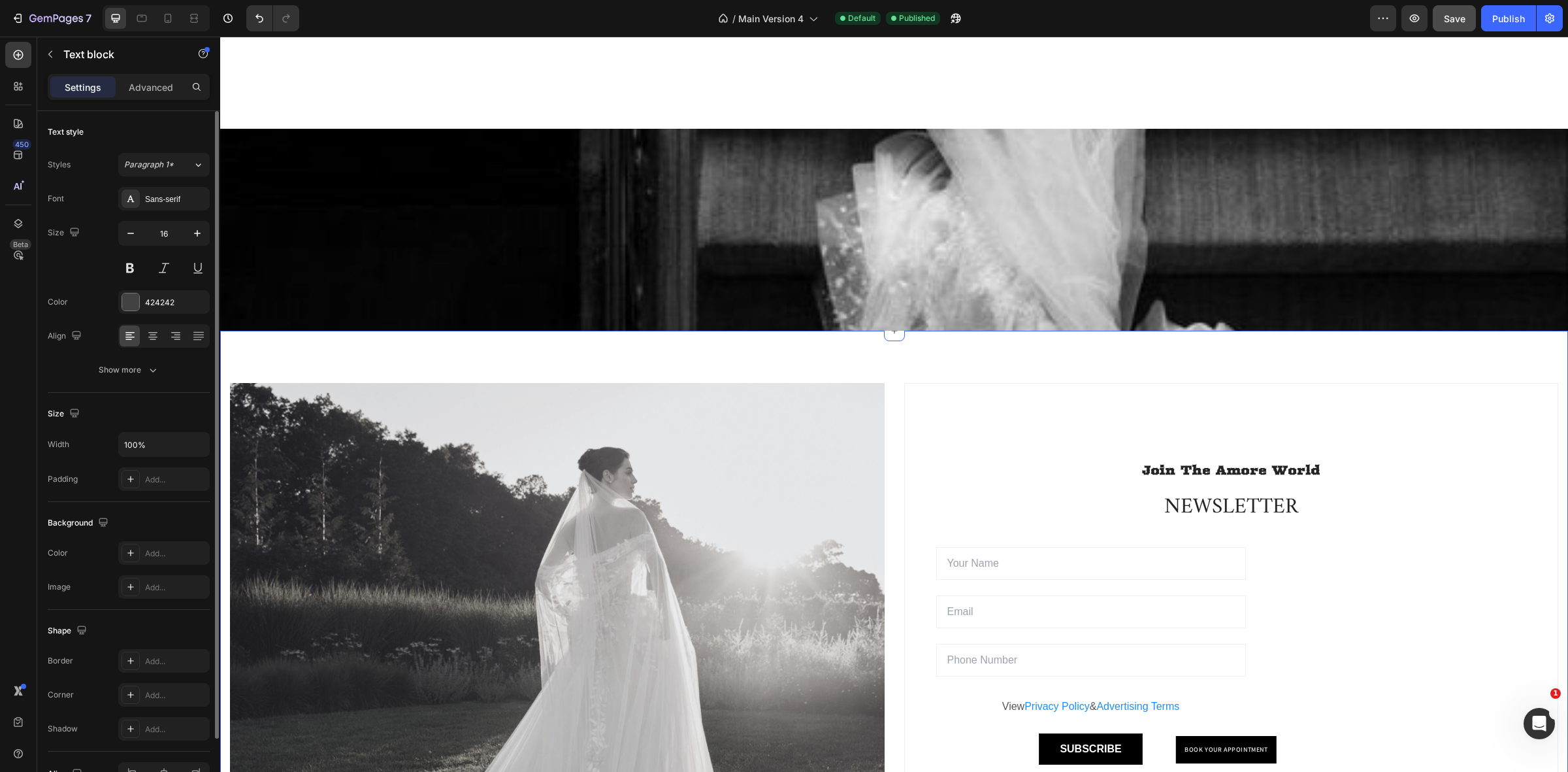
scroll to position [4091, 0]
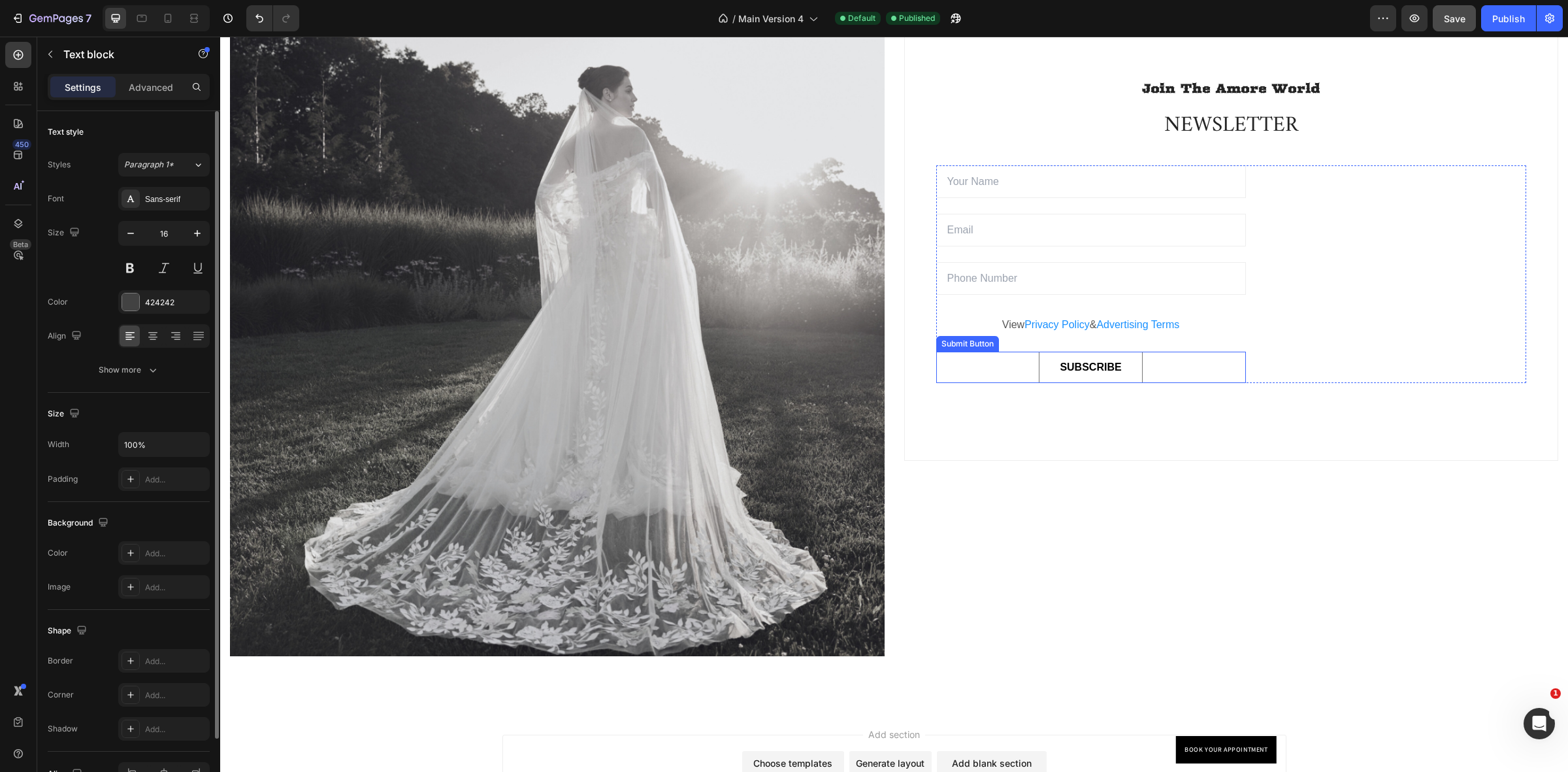
click at [1125, 379] on button "SUBSCRIBE" at bounding box center [1091, 367] width 103 height 31
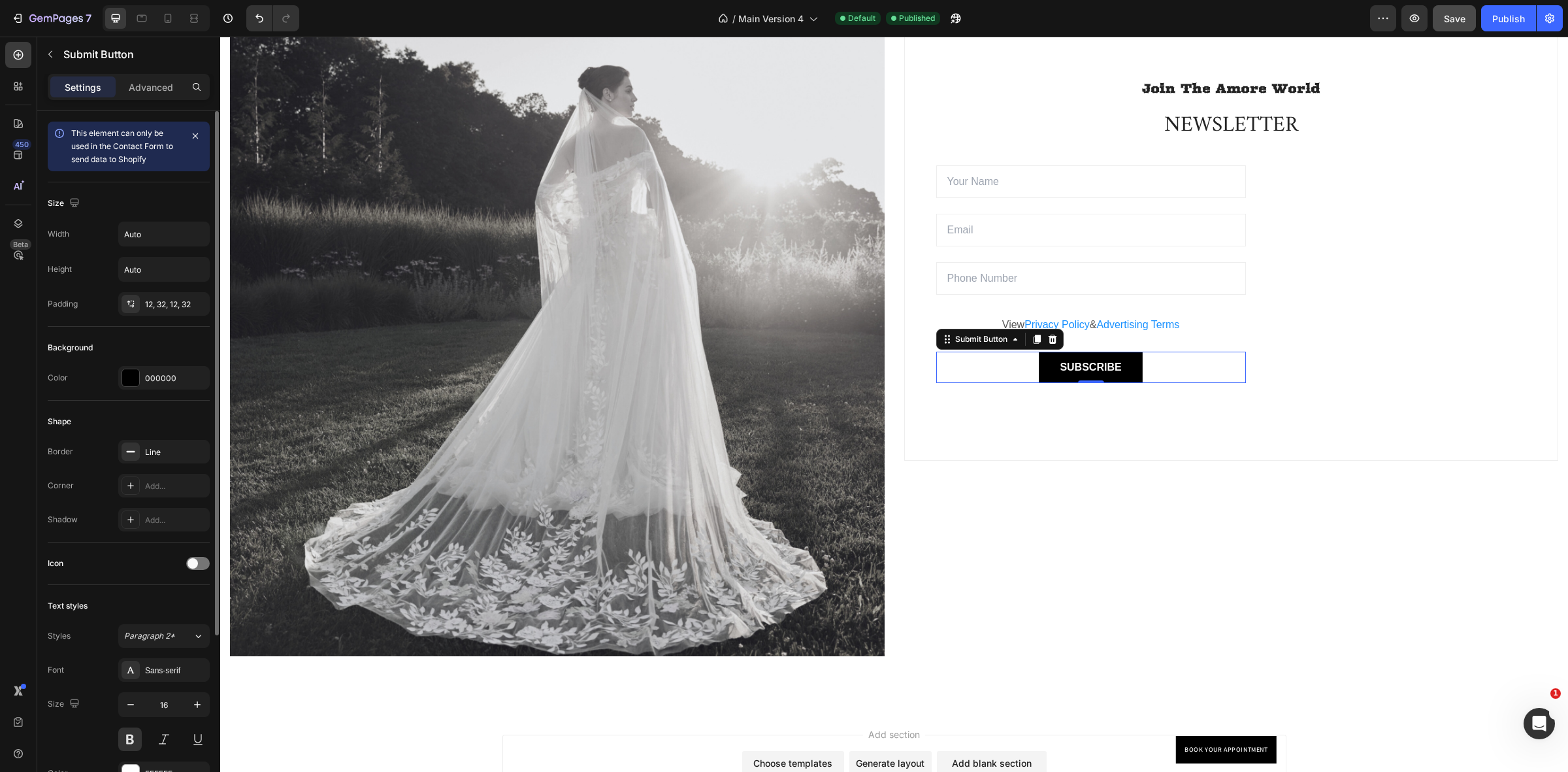
click at [1201, 369] on div "SUBSCRIBE Submit Button 0" at bounding box center [1091, 367] width 309 height 31
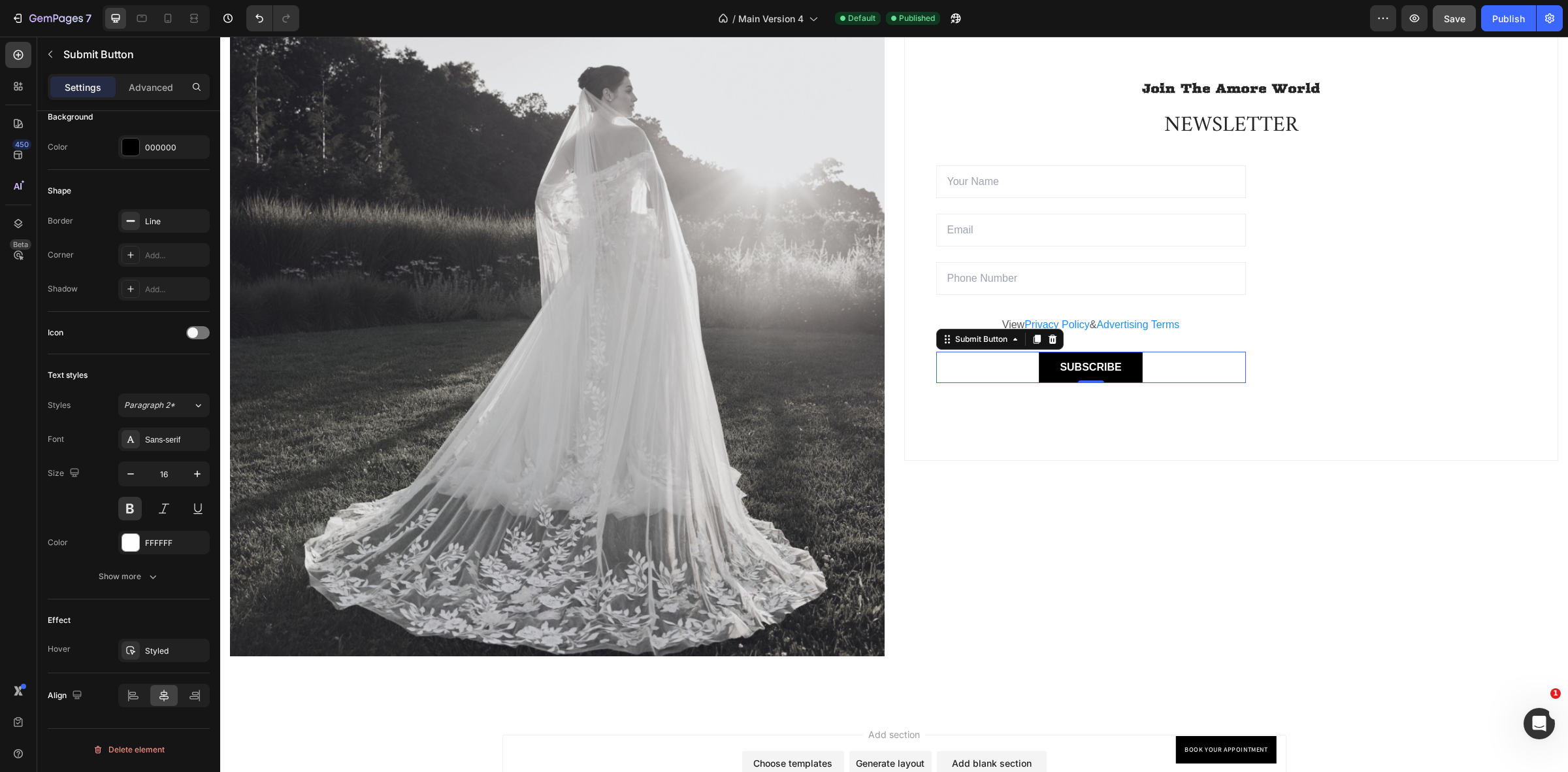
click at [1182, 369] on div "SUBSCRIBE Submit Button 0" at bounding box center [1091, 367] width 309 height 31
click at [1194, 359] on div "SUBSCRIBE Submit Button 0" at bounding box center [1091, 367] width 309 height 31
click at [1294, 217] on div "Email Field Email Field Email Field View Privacy Policy & Advertising Terms Tex…" at bounding box center [1231, 273] width 590 height 217
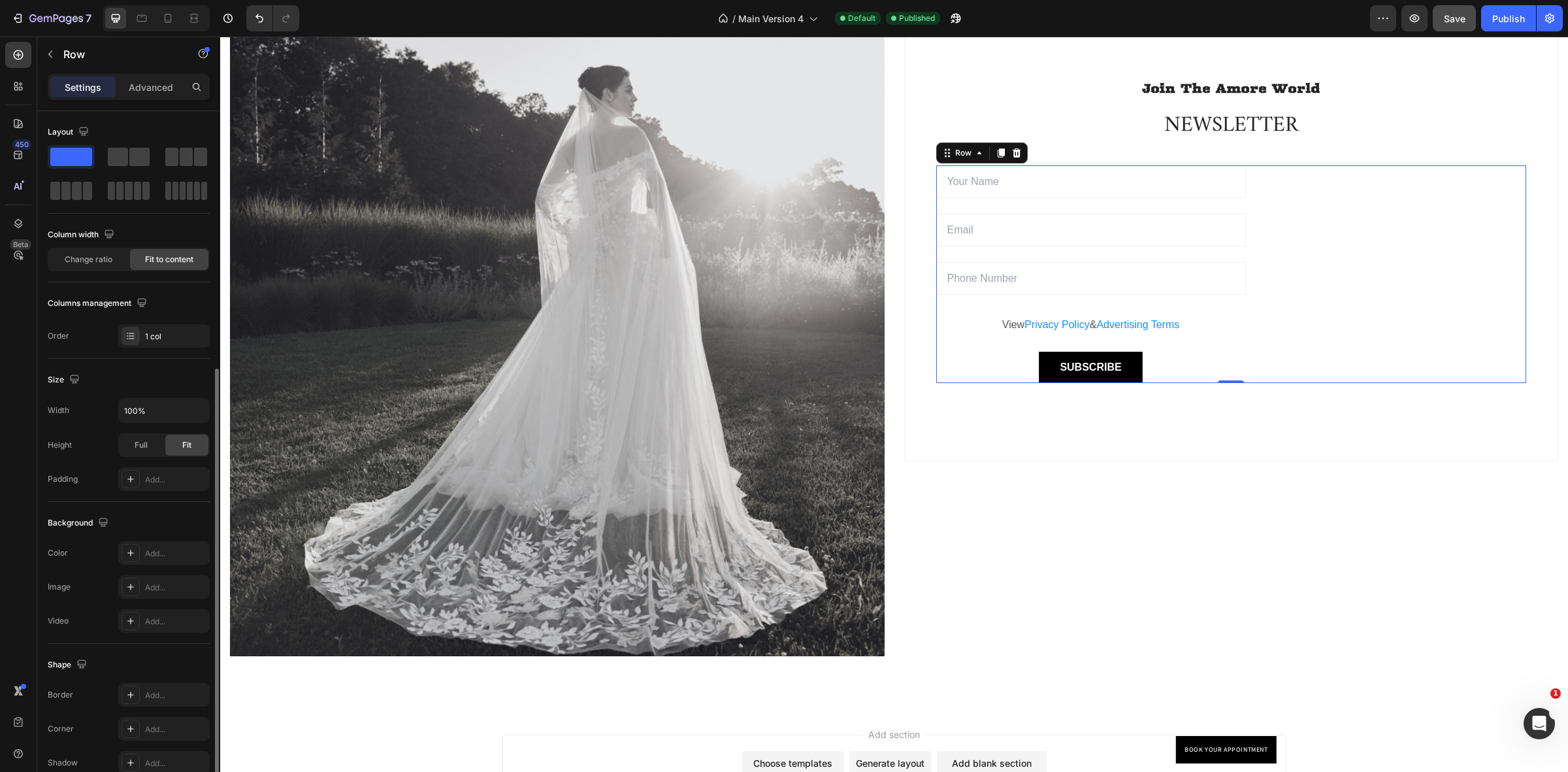
scroll to position [140, 0]
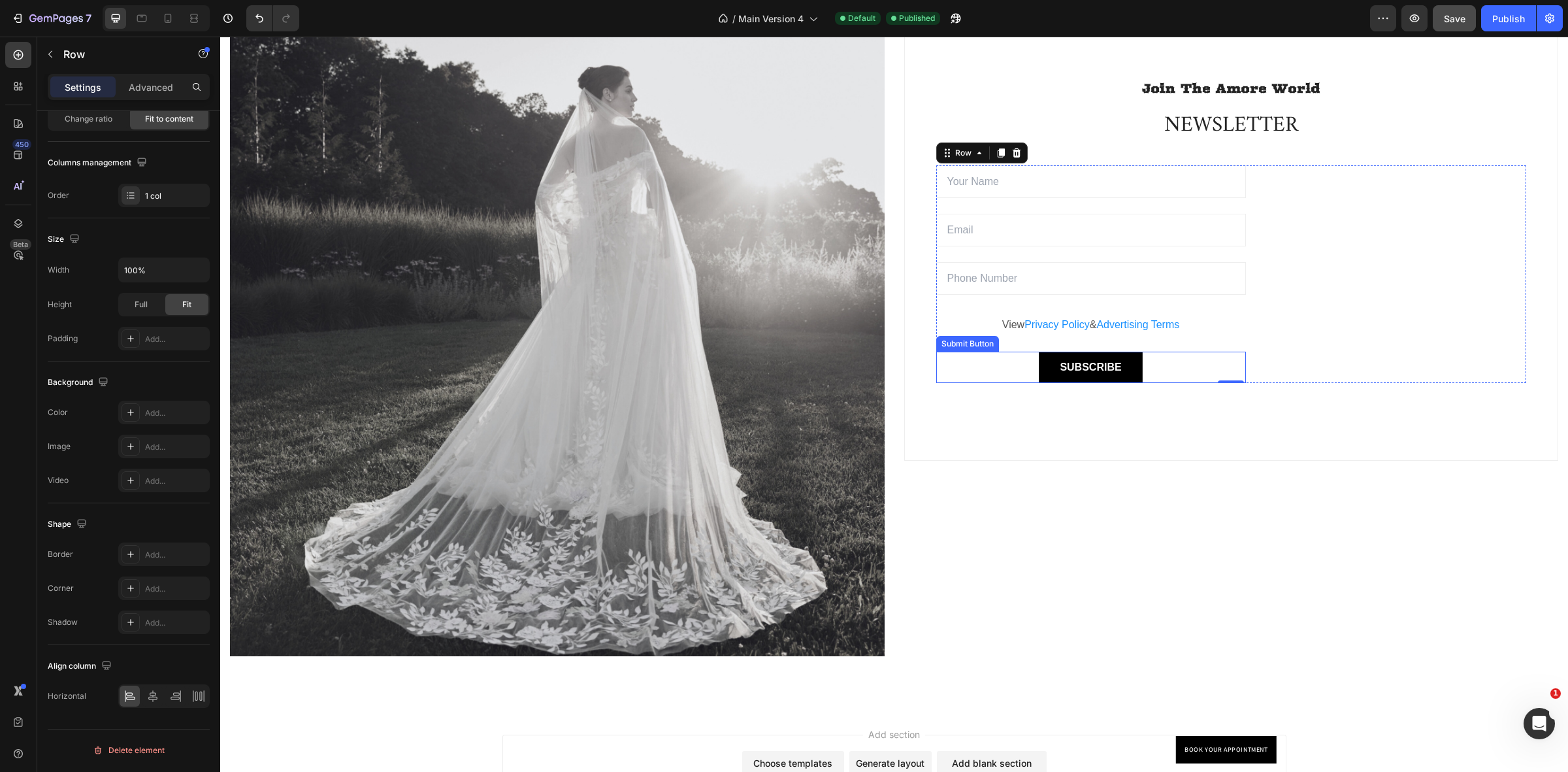
click at [1148, 363] on div "SUBSCRIBE Submit Button" at bounding box center [1091, 367] width 309 height 31
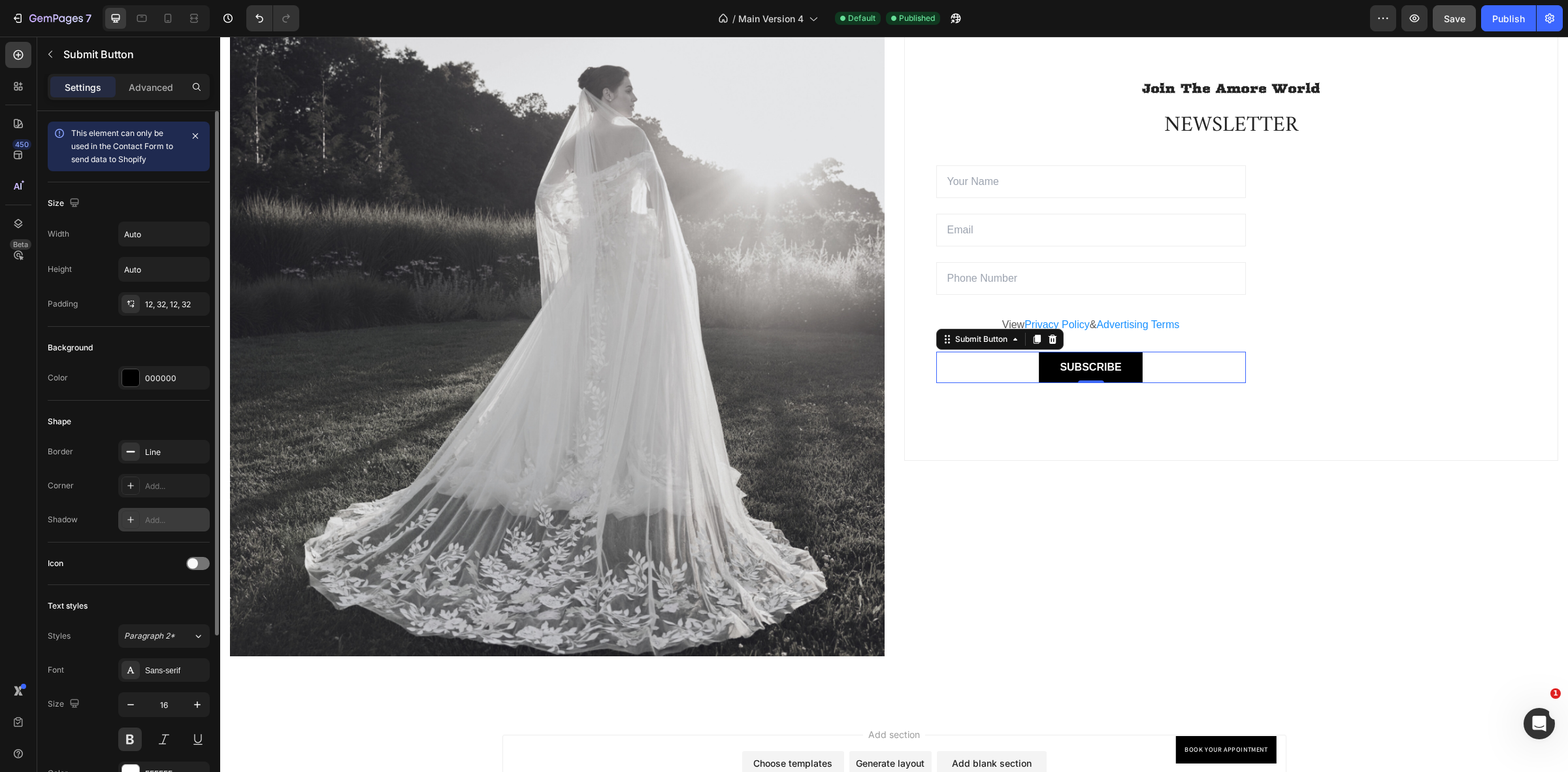
scroll to position [231, 0]
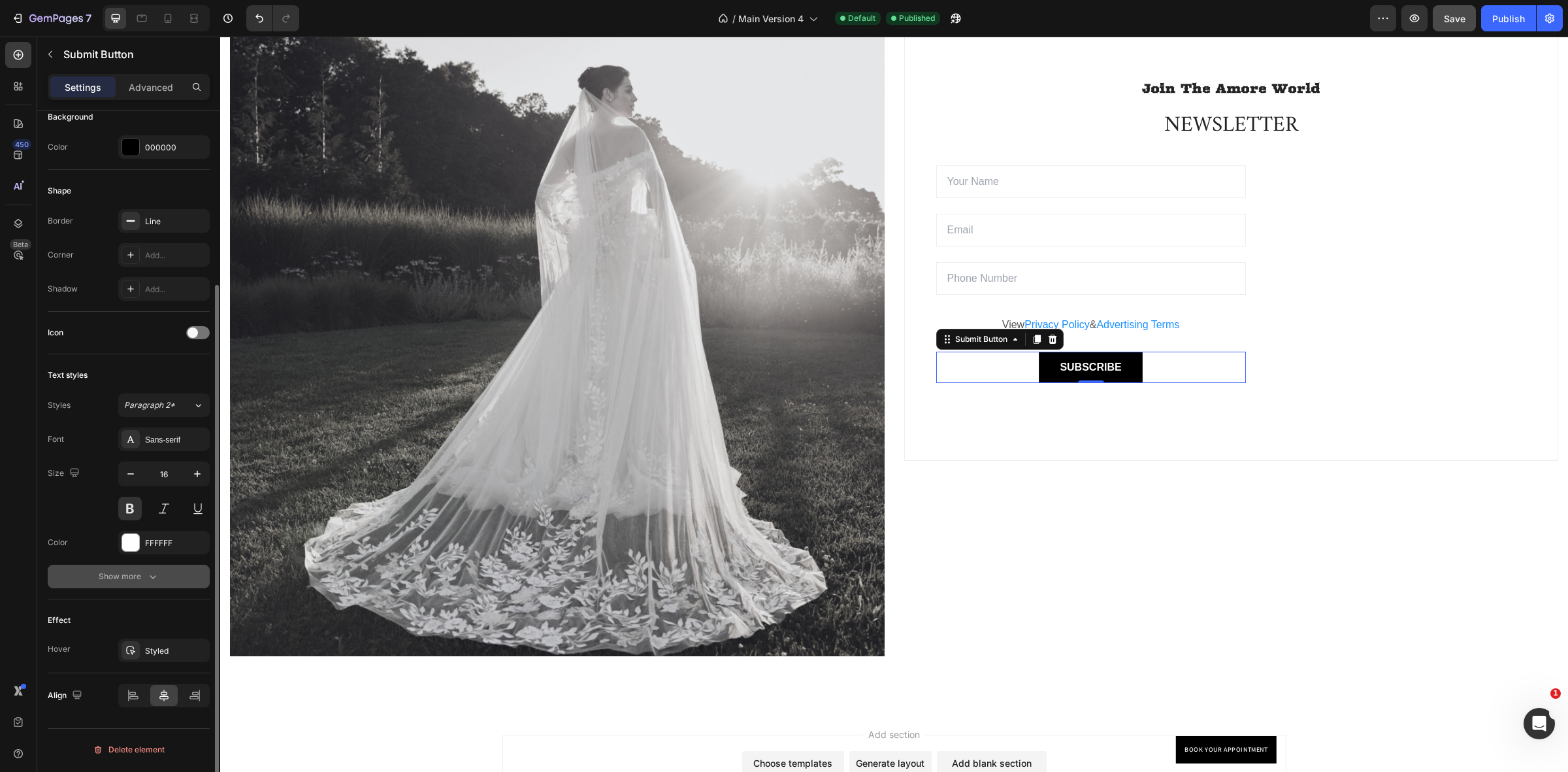
click at [157, 575] on icon "button" at bounding box center [152, 576] width 13 height 13
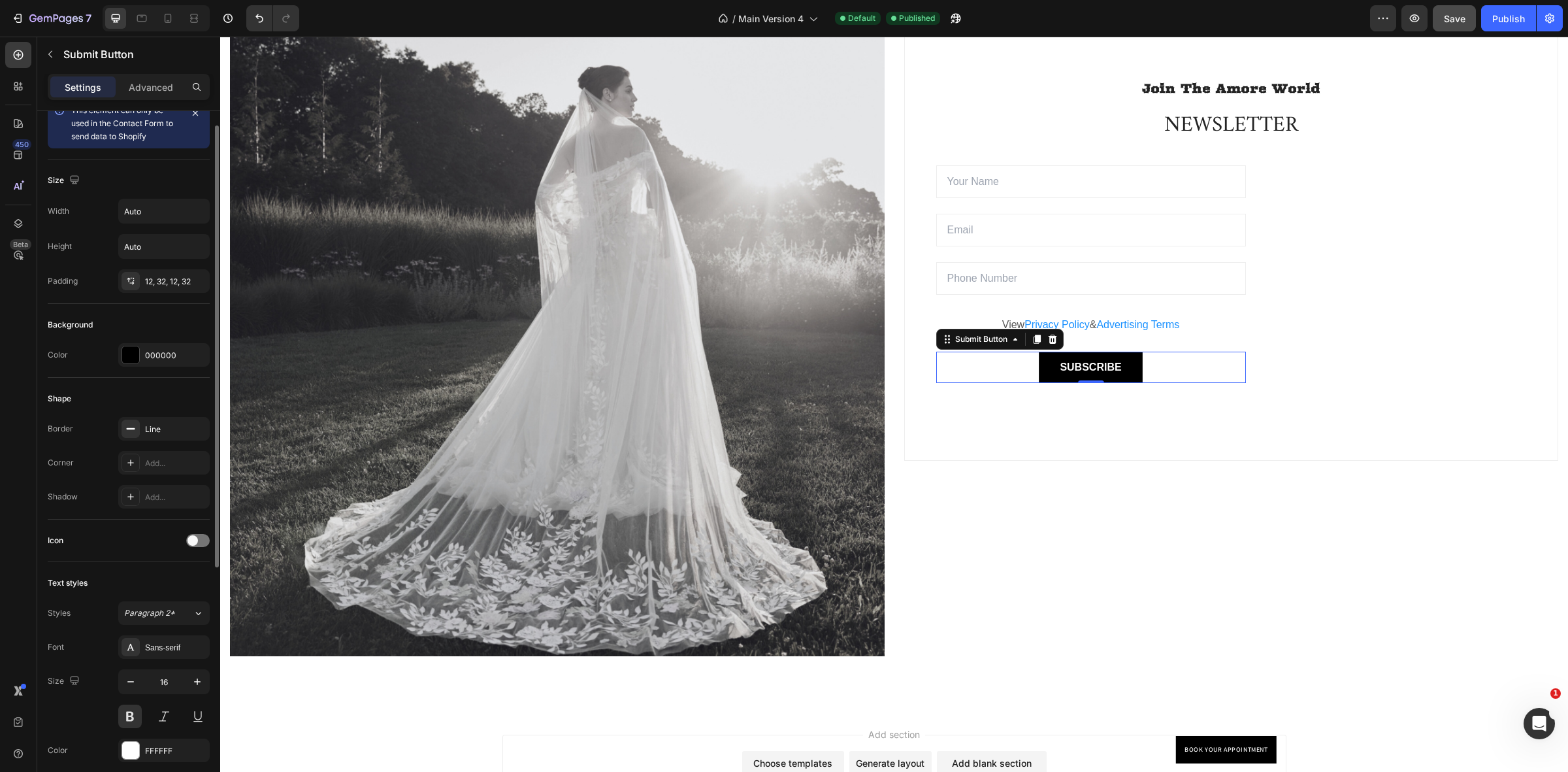
scroll to position [0, 0]
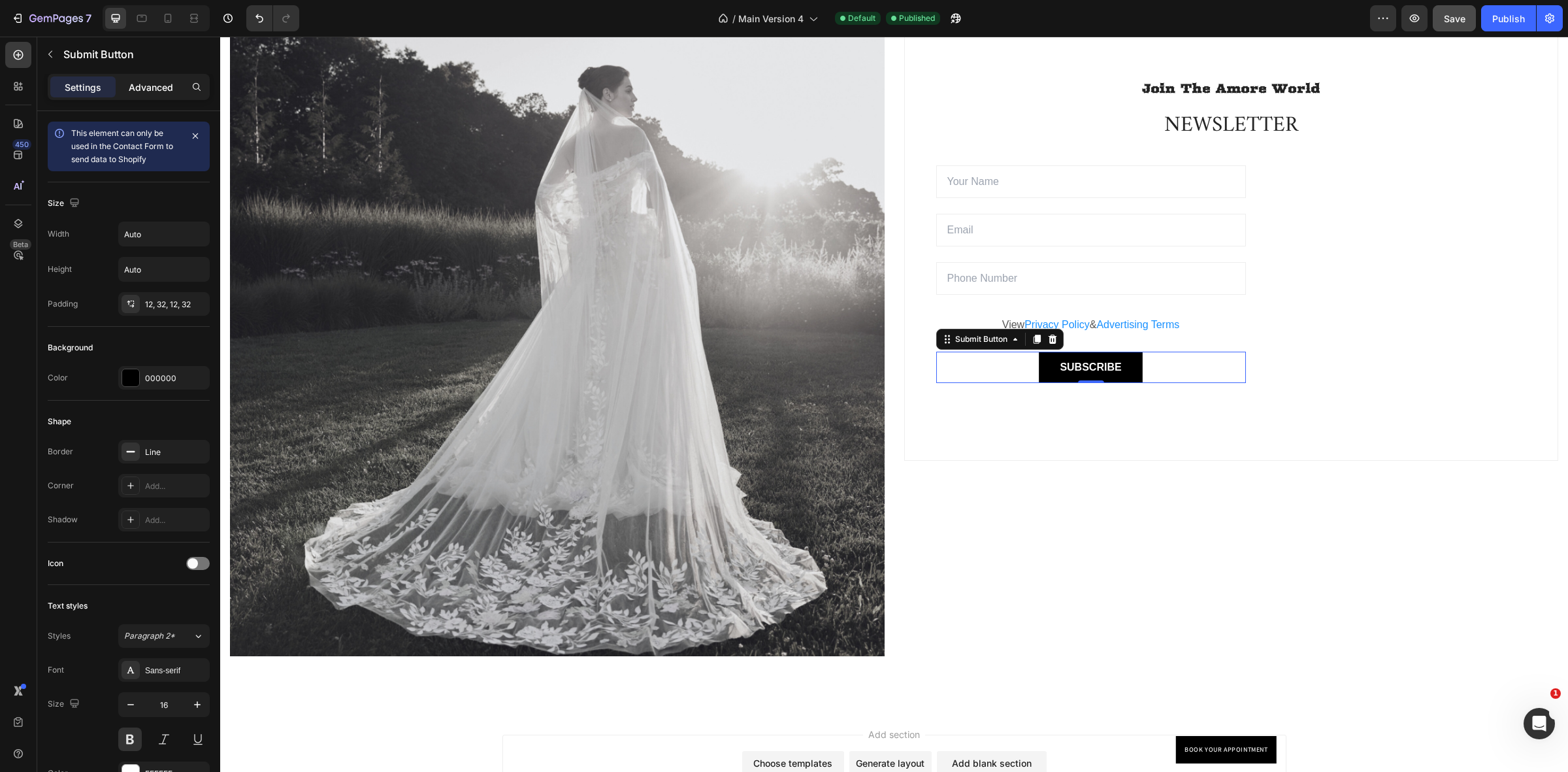
click at [147, 84] on p "Advanced" at bounding box center [150, 87] width 44 height 14
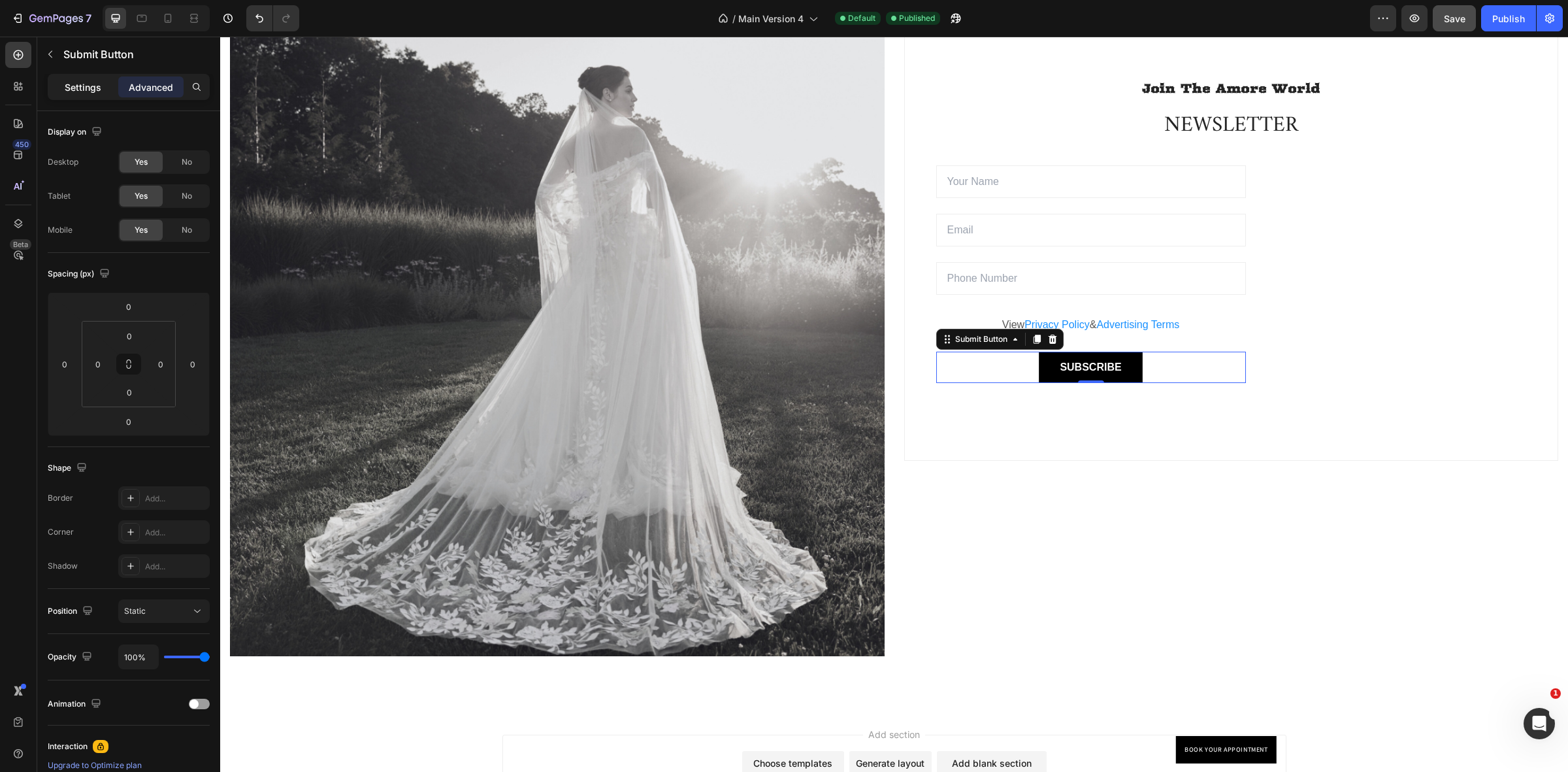
click at [84, 86] on p "Settings" at bounding box center [83, 87] width 36 height 14
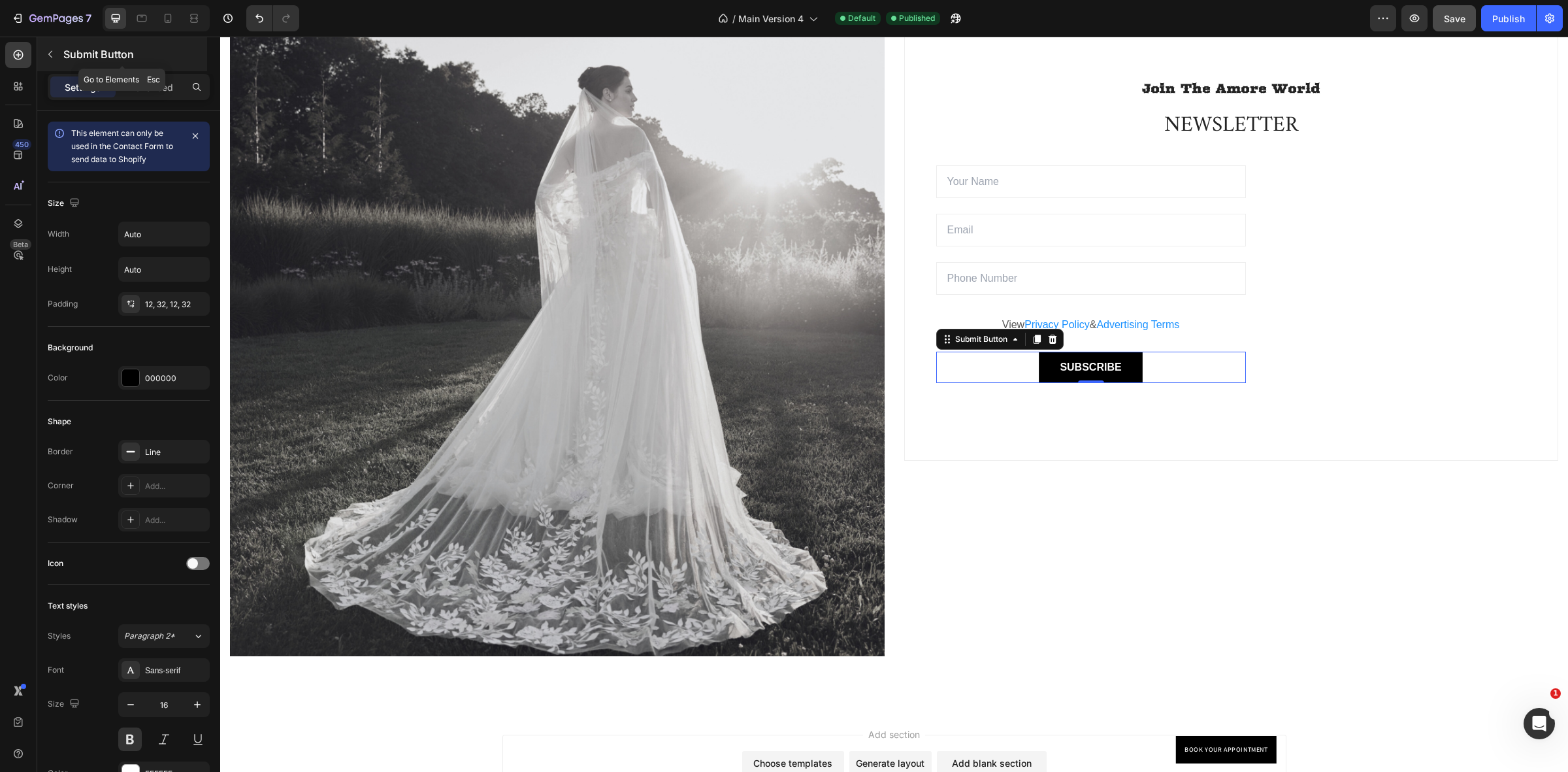
click at [50, 54] on icon "button" at bounding box center [50, 54] width 11 height 11
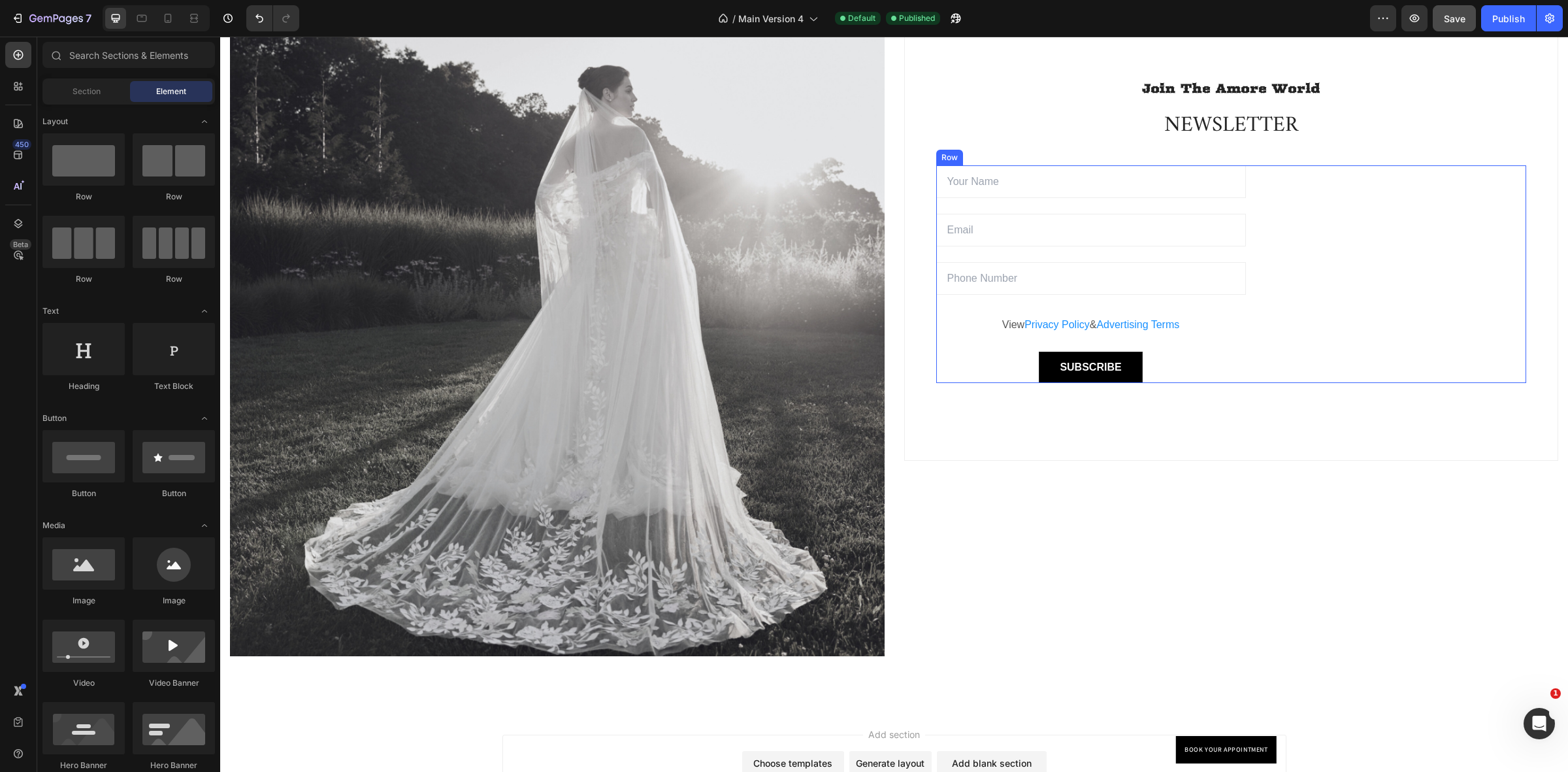
click at [1350, 223] on div "Email Field Email Field Email Field View Privacy Policy & Advertising Terms Tex…" at bounding box center [1231, 273] width 590 height 217
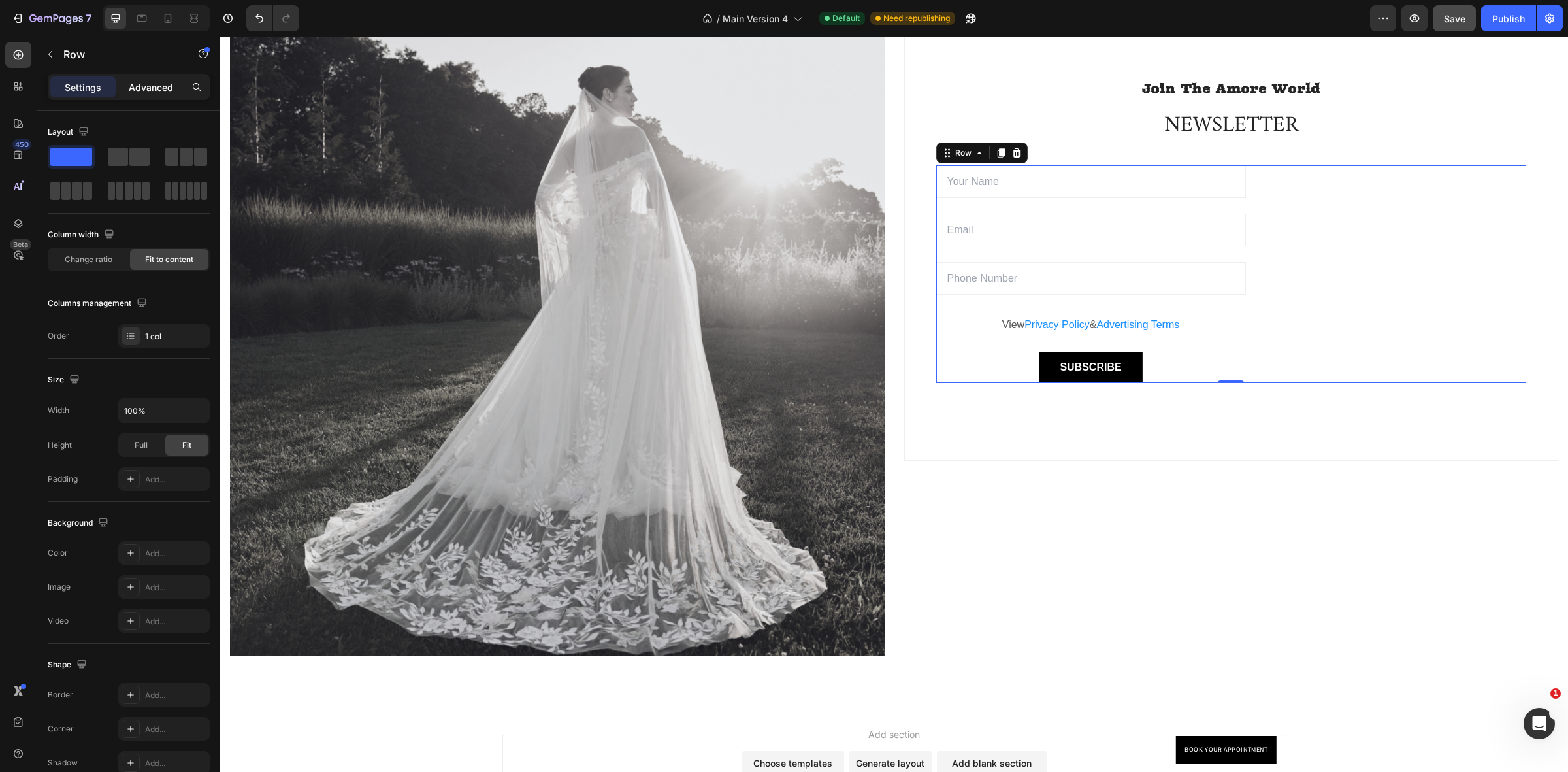
click at [143, 90] on p "Advanced" at bounding box center [150, 87] width 44 height 14
